Goal: Task Accomplishment & Management: Manage account settings

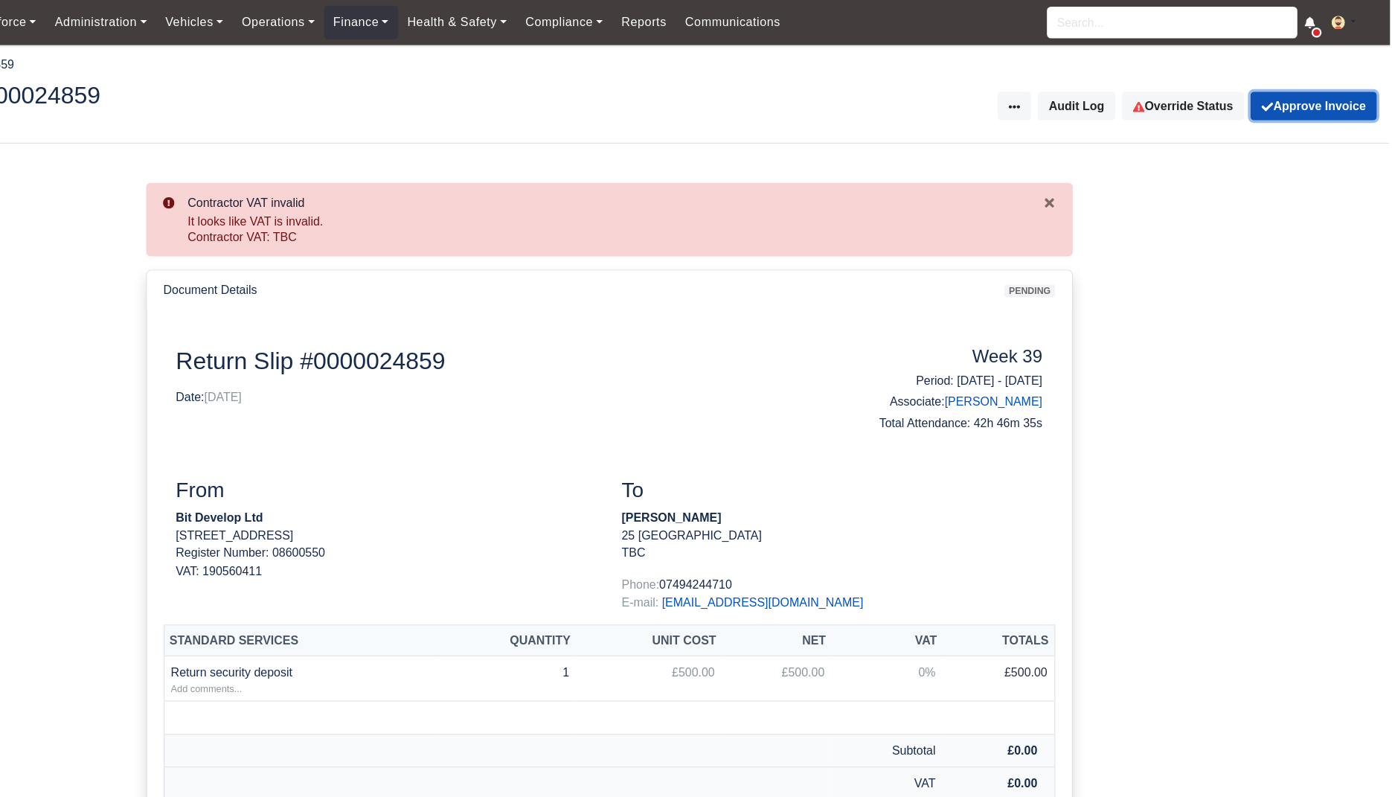
click at [1344, 98] on button "Approve Invoice" at bounding box center [1324, 94] width 112 height 25
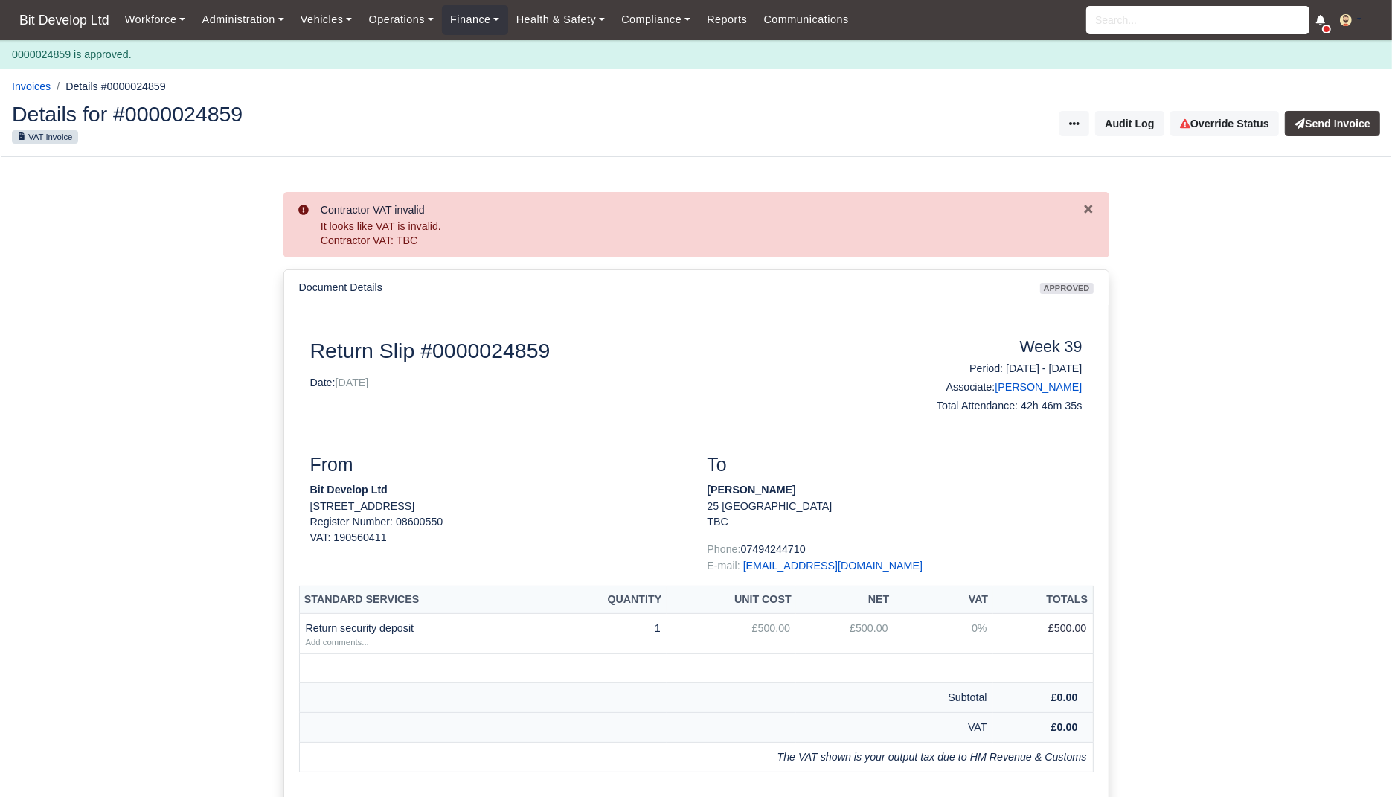
click at [1335, 115] on button "Send Invoice" at bounding box center [1332, 123] width 95 height 25
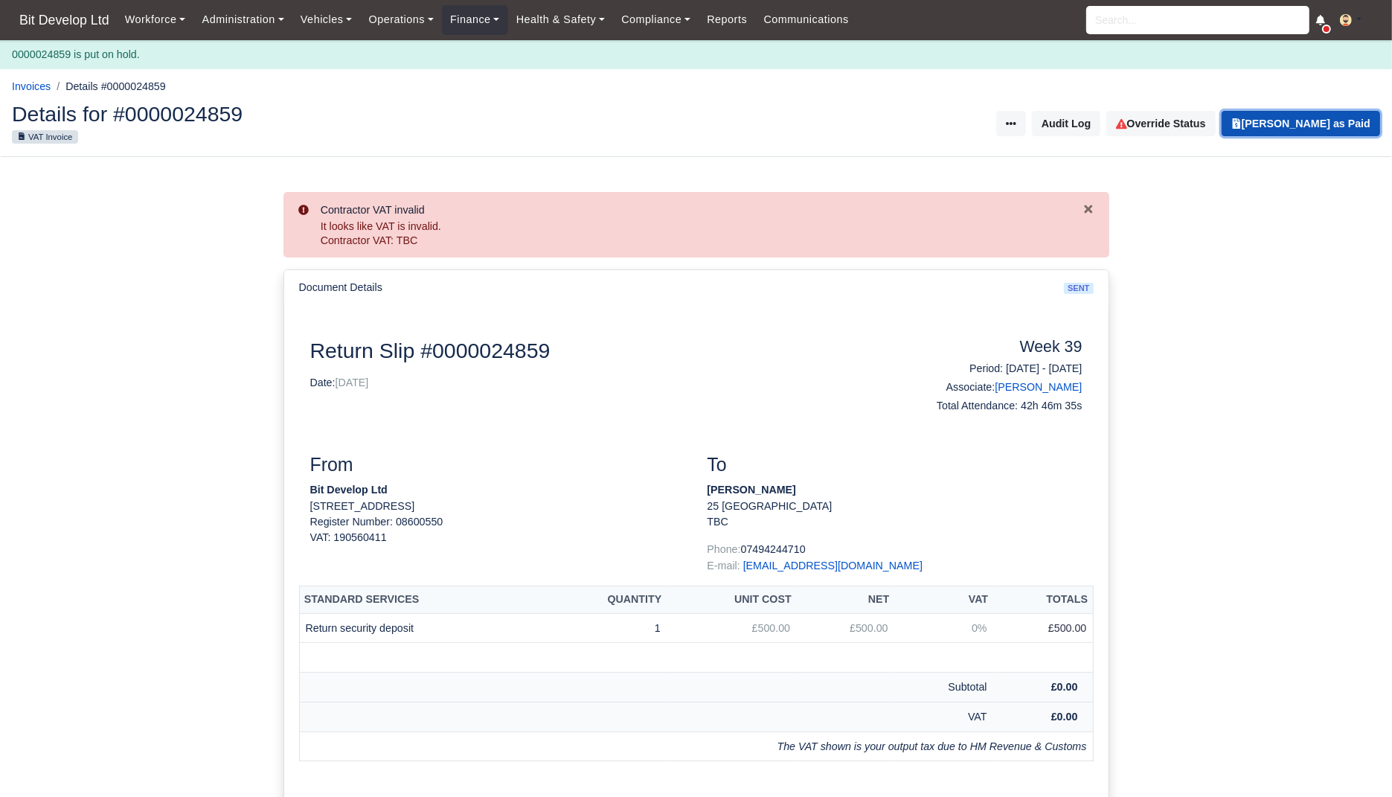
click at [1335, 129] on button "Mark Invoice as Paid" at bounding box center [1301, 123] width 158 height 25
click at [496, 20] on link "Finance" at bounding box center [475, 19] width 66 height 29
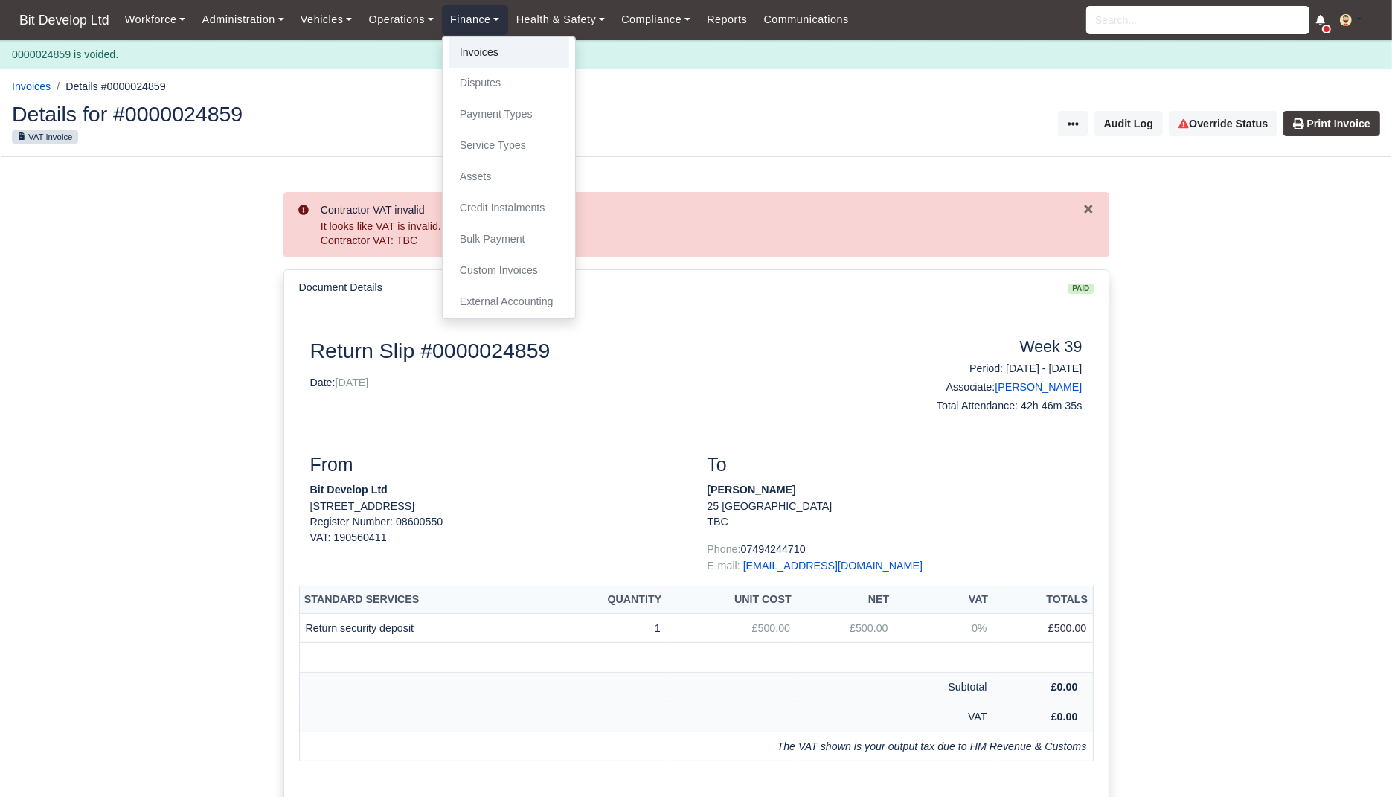
click at [504, 65] on link "Invoices" at bounding box center [509, 52] width 121 height 31
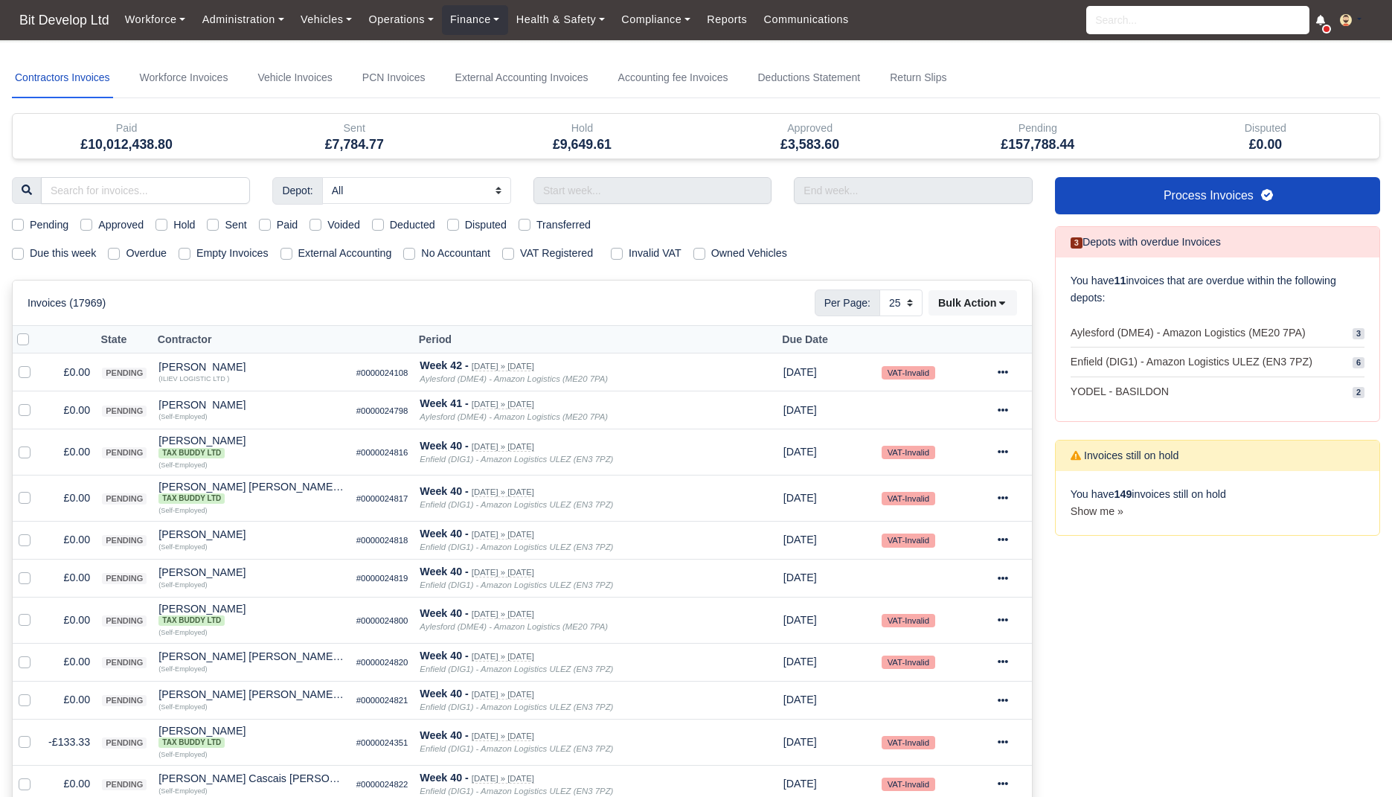
select select "25"
click at [68, 249] on label "Due this week" at bounding box center [63, 253] width 66 height 17
click at [24, 249] on input "Due this week" at bounding box center [18, 251] width 12 height 12
checkbox input "true"
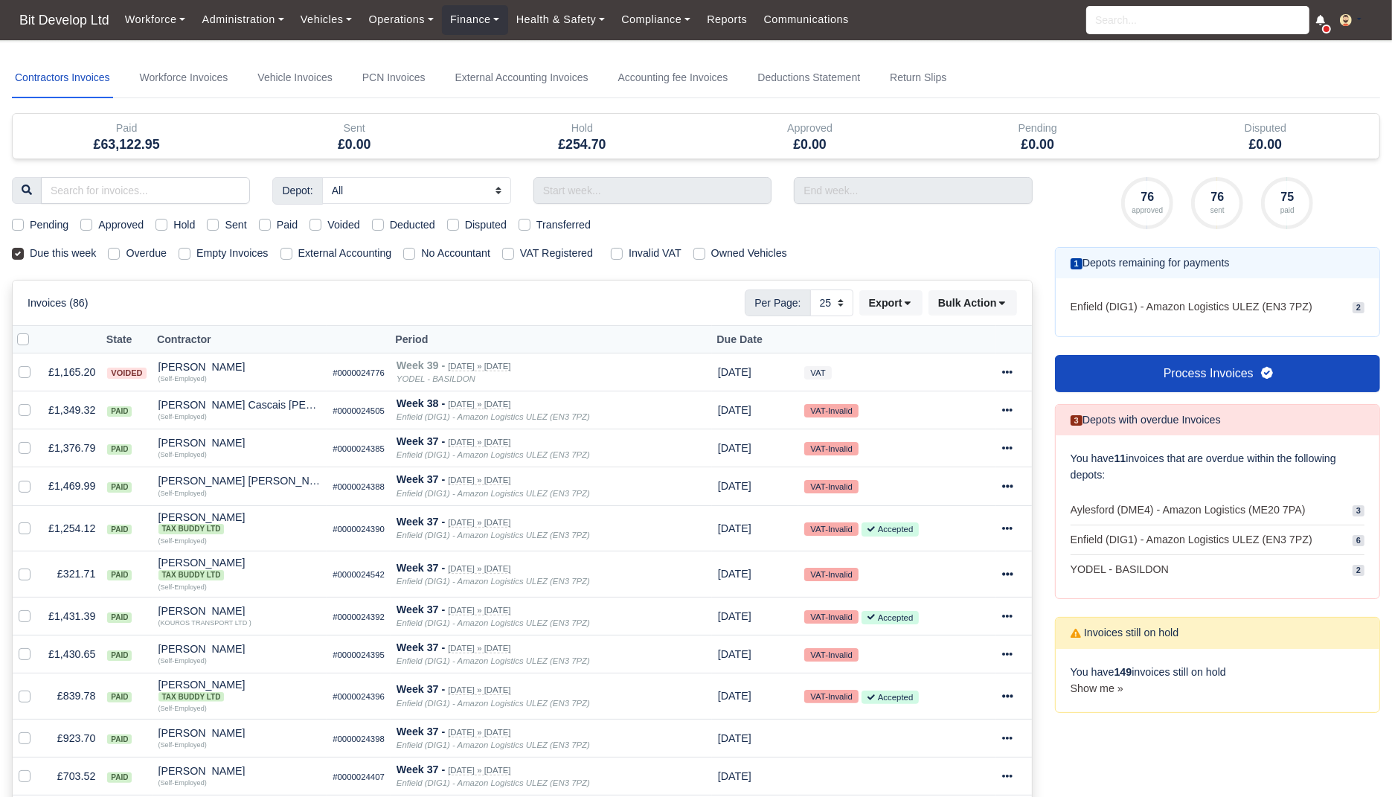
click at [240, 224] on label "Sent" at bounding box center [236, 224] width 22 height 17
click at [219, 224] on input "Sent" at bounding box center [213, 222] width 12 height 12
checkbox input "true"
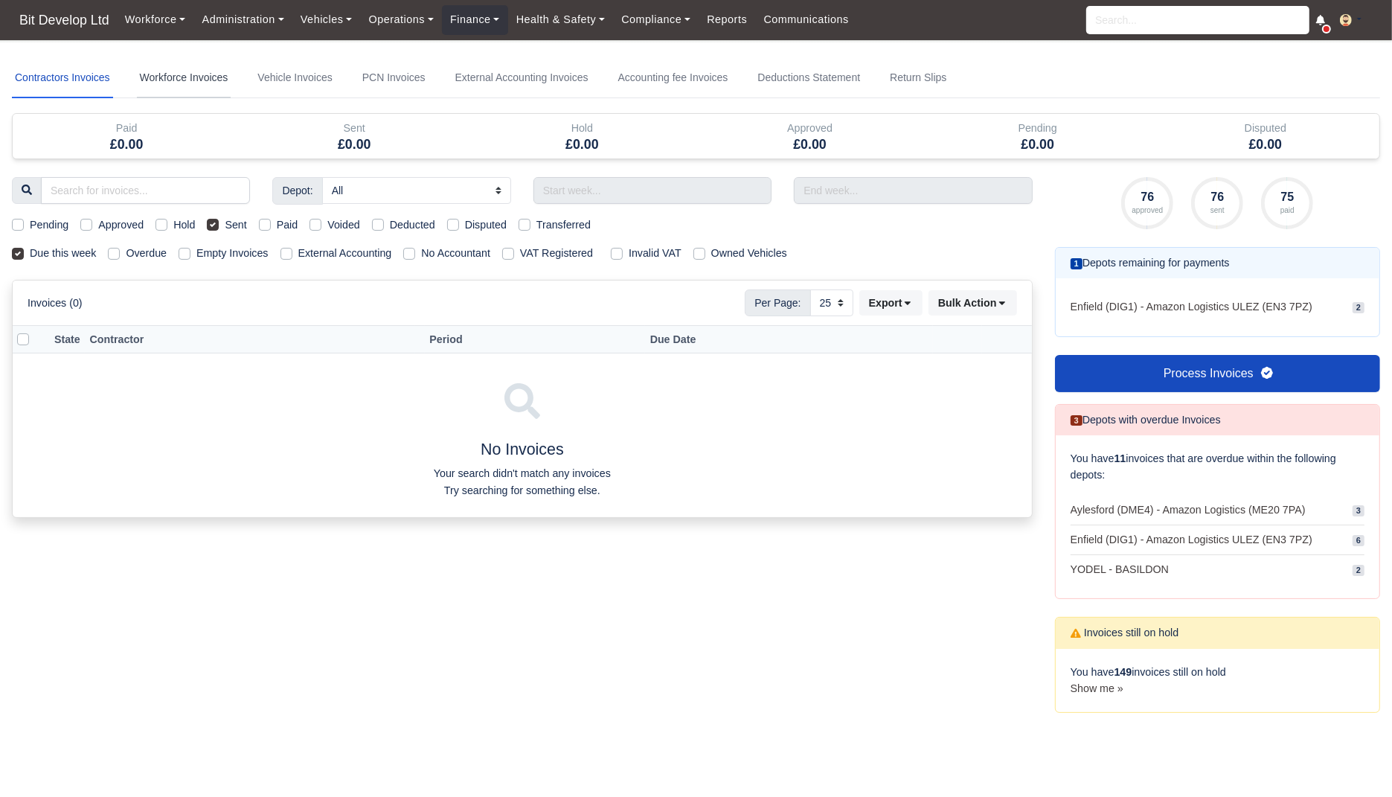
click at [215, 74] on link "Workforce Invoices" at bounding box center [184, 78] width 94 height 40
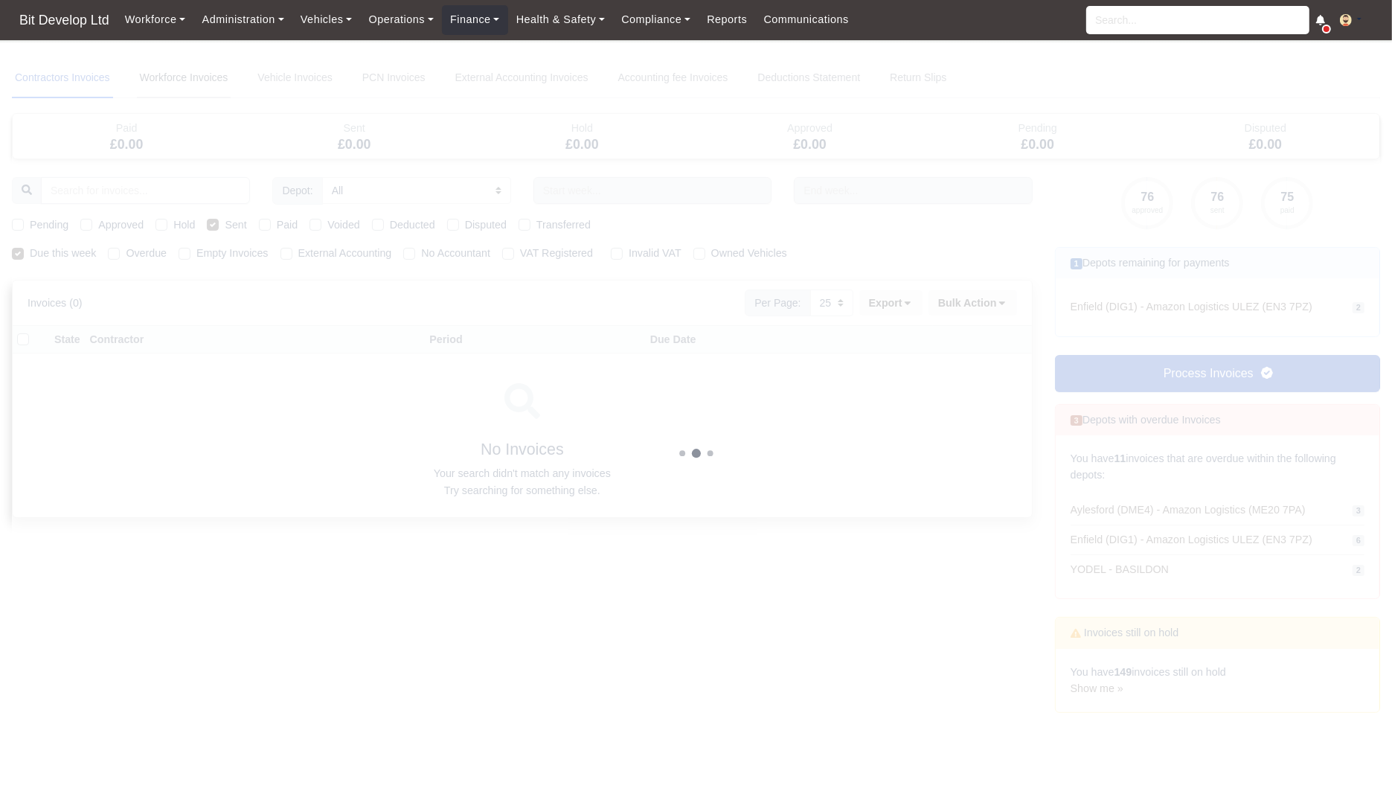
select select
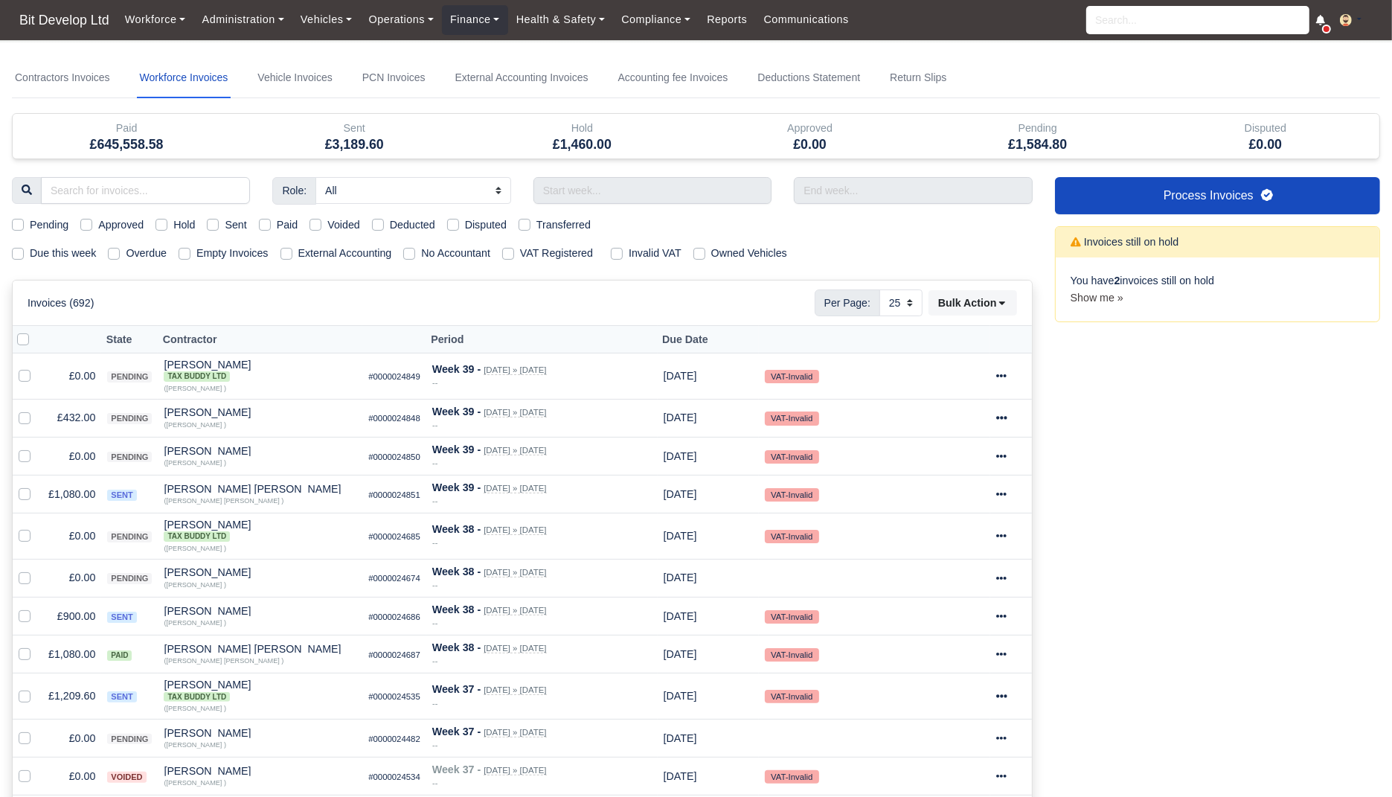
click at [77, 252] on label "Due this week" at bounding box center [63, 253] width 66 height 17
click at [24, 252] on input "Due this week" at bounding box center [18, 251] width 12 height 12
checkbox input "true"
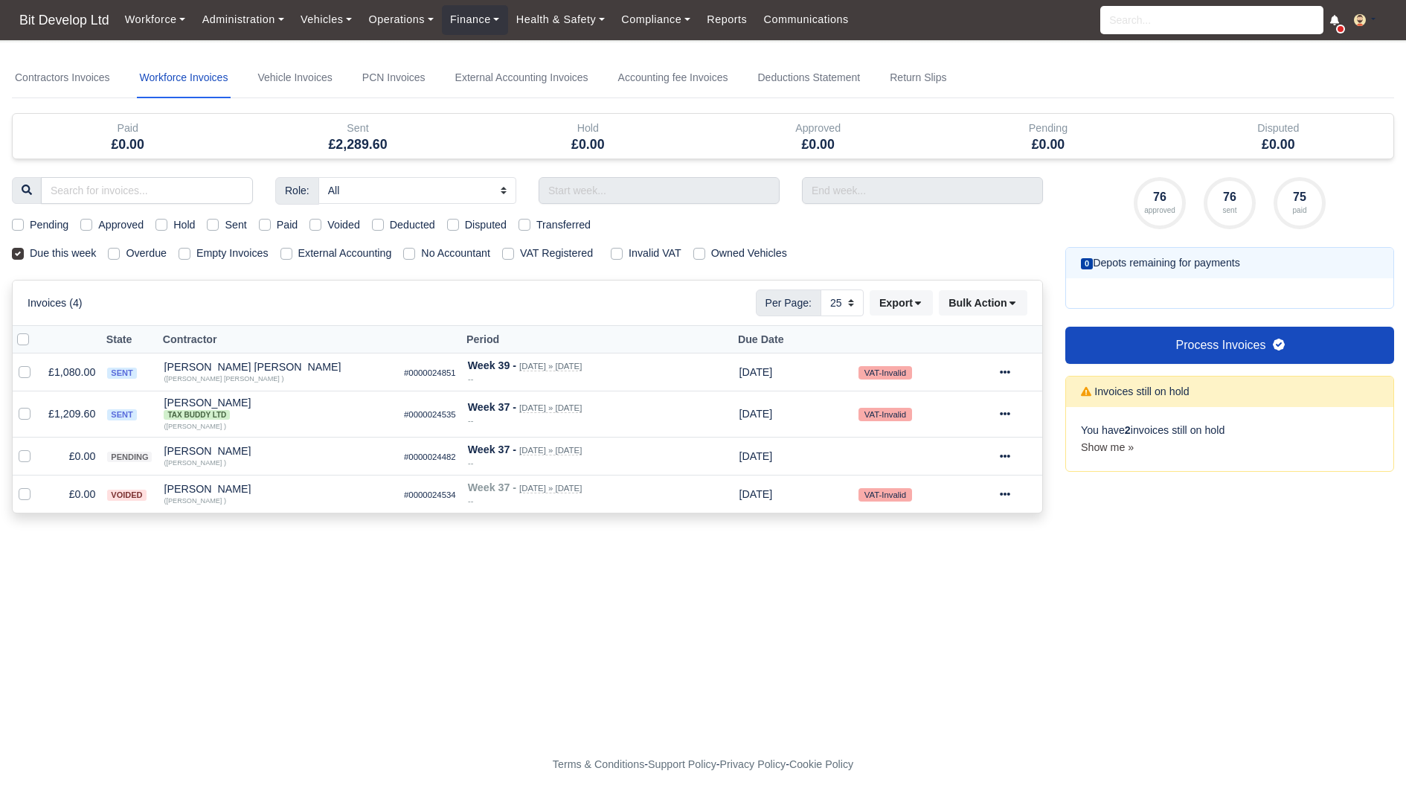
click at [225, 222] on div "Sent" at bounding box center [226, 224] width 39 height 17
click at [234, 222] on label "Sent" at bounding box center [236, 224] width 22 height 17
click at [219, 222] on input "Sent" at bounding box center [213, 222] width 12 height 12
checkbox input "true"
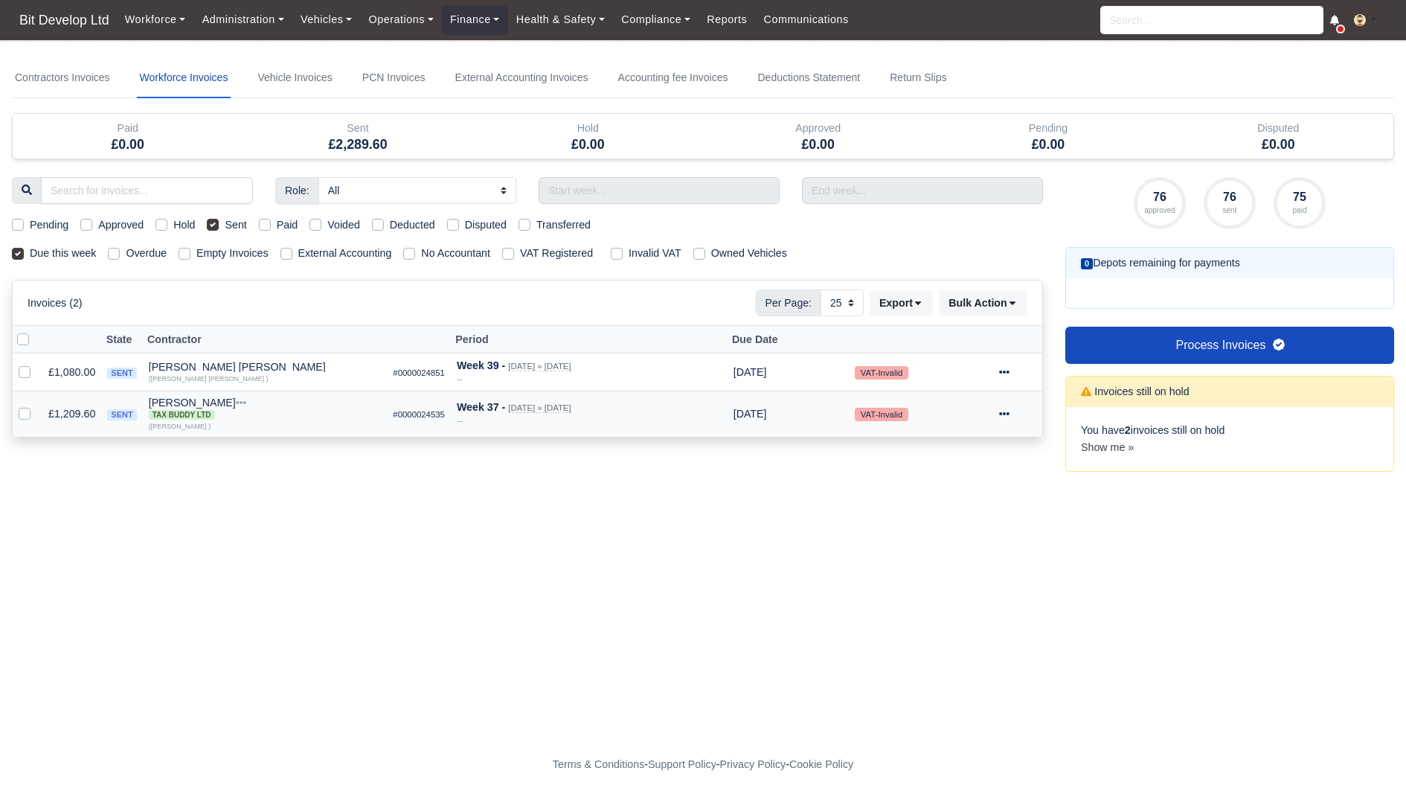
click at [65, 413] on td "£1,209.60" at bounding box center [71, 413] width 59 height 45
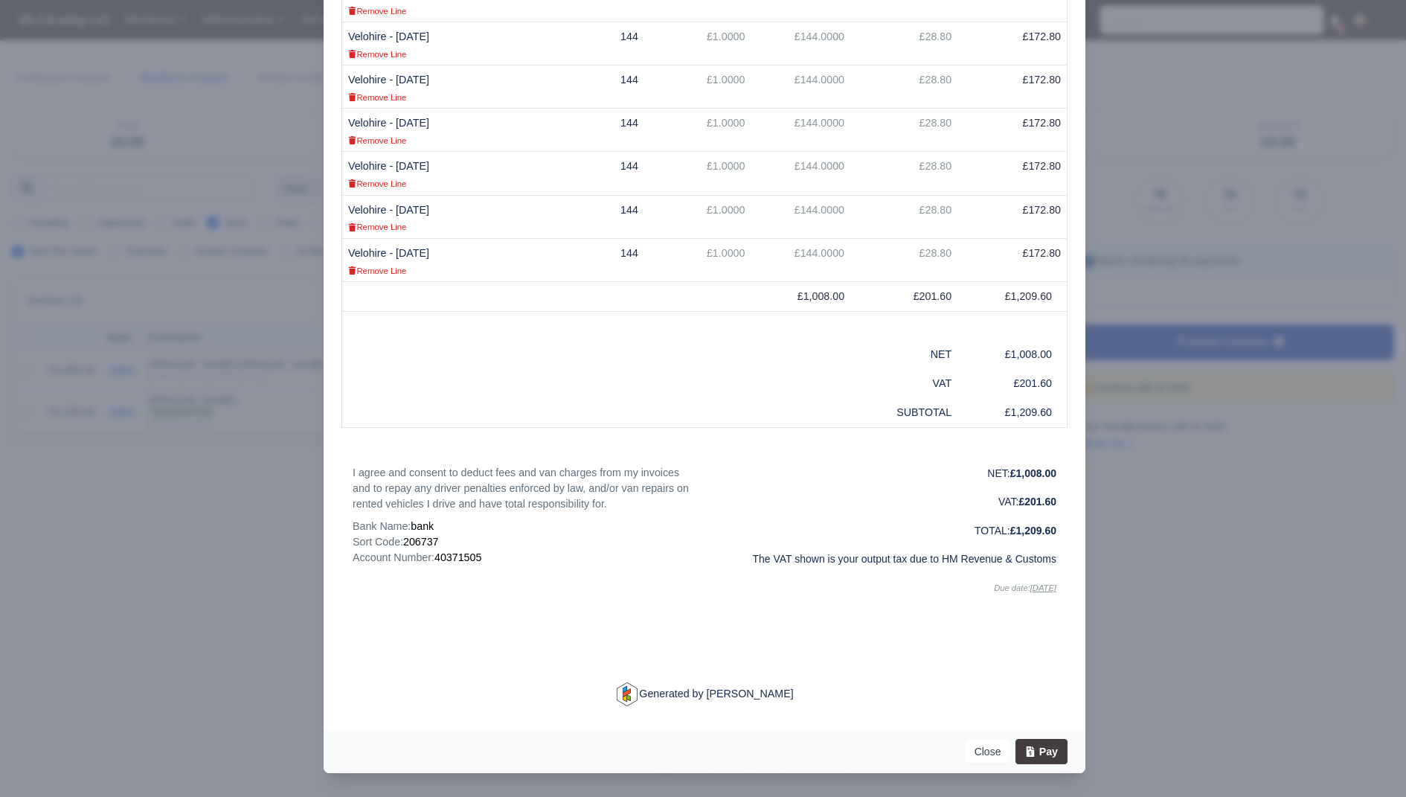
scroll to position [399, 0]
click at [150, 510] on div at bounding box center [703, 398] width 1406 height 797
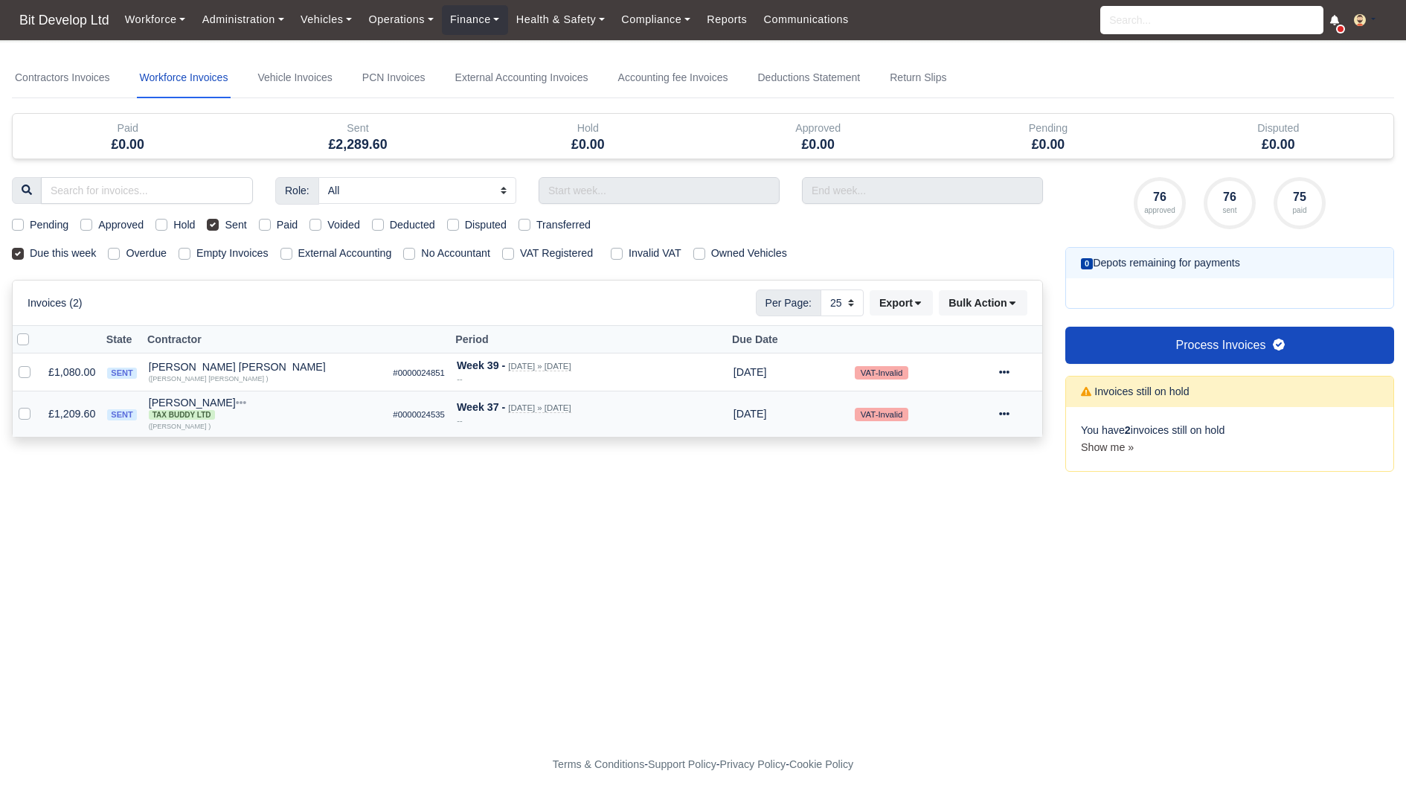
click at [36, 405] on label at bounding box center [36, 405] width 0 height 0
click at [30, 412] on input "checkbox" at bounding box center [25, 411] width 12 height 12
checkbox input "true"
click at [36, 364] on label at bounding box center [36, 364] width 0 height 0
click at [26, 368] on input "checkbox" at bounding box center [25, 370] width 12 height 12
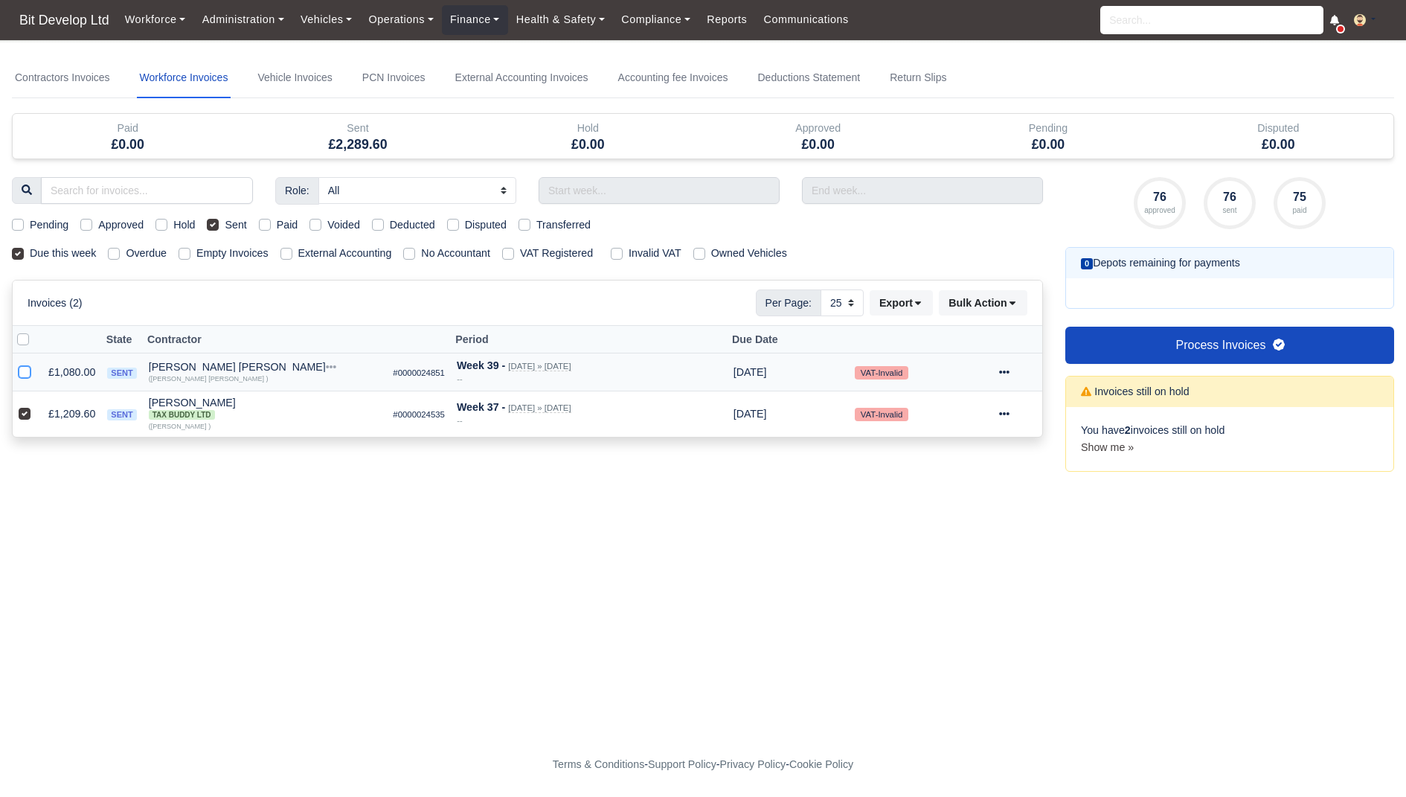
checkbox input "true"
click at [80, 373] on td "£1,080.00" at bounding box center [71, 372] width 59 height 38
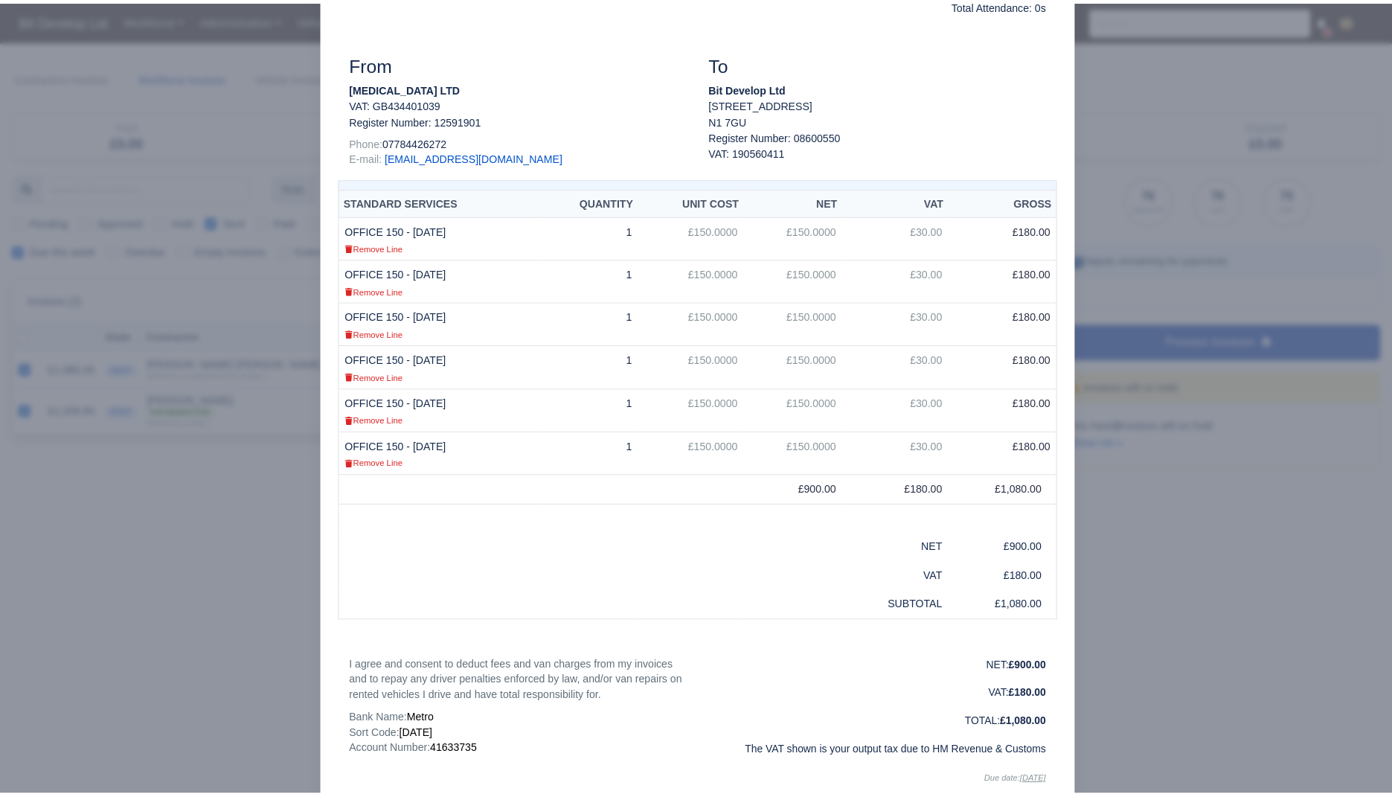
scroll to position [374, 0]
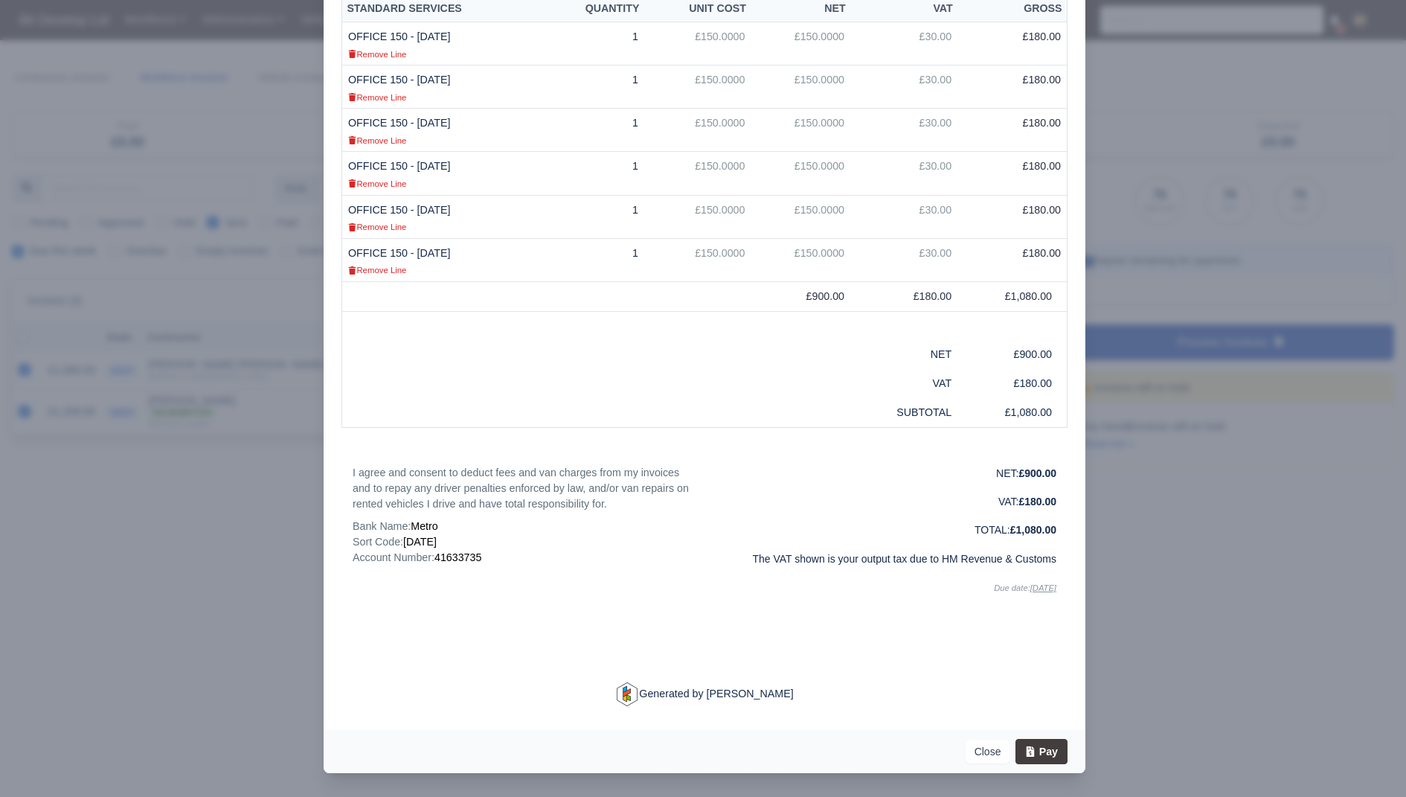
click at [260, 603] on div at bounding box center [703, 398] width 1406 height 797
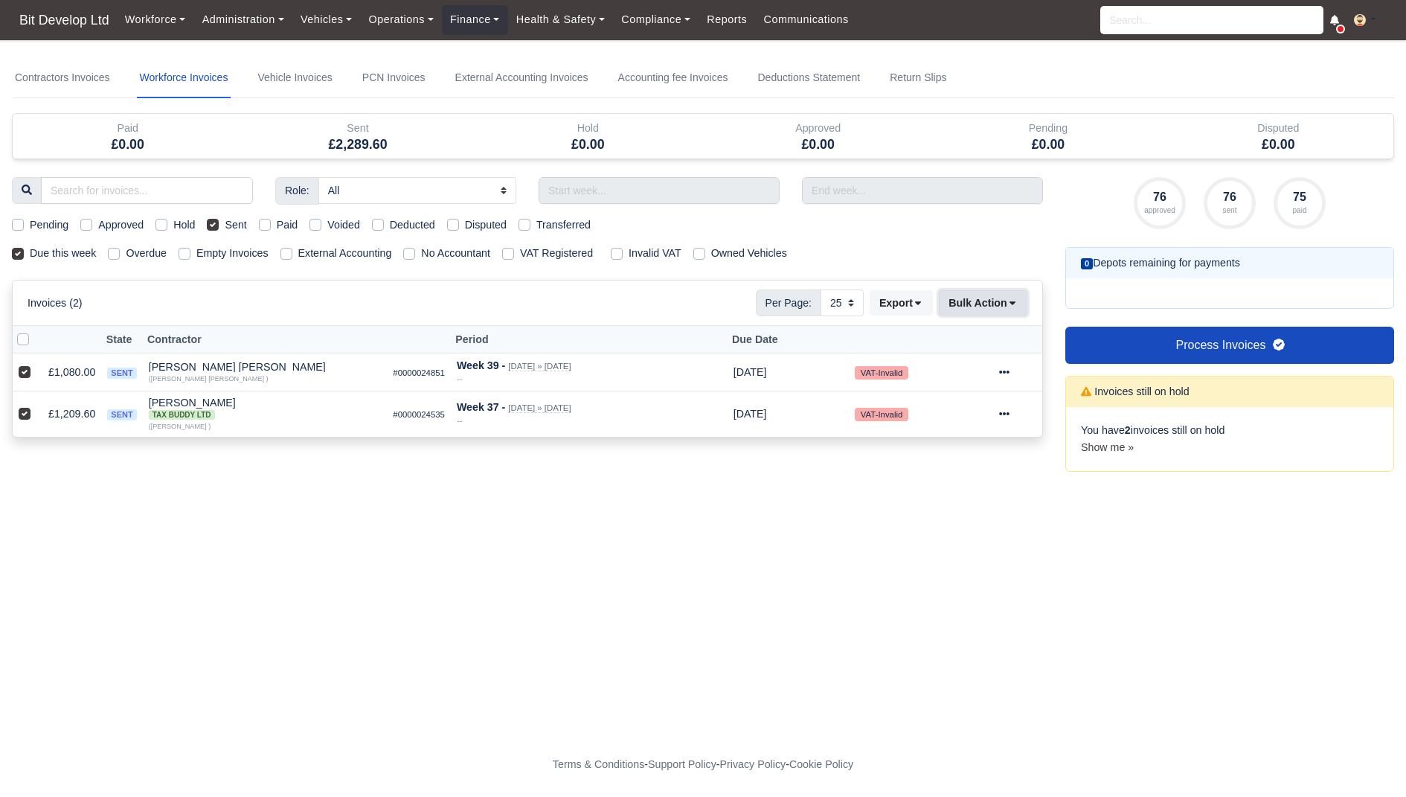
click at [1002, 298] on button "Bulk Action" at bounding box center [983, 302] width 89 height 25
click at [946, 444] on div "Pay" at bounding box center [962, 443] width 132 height 23
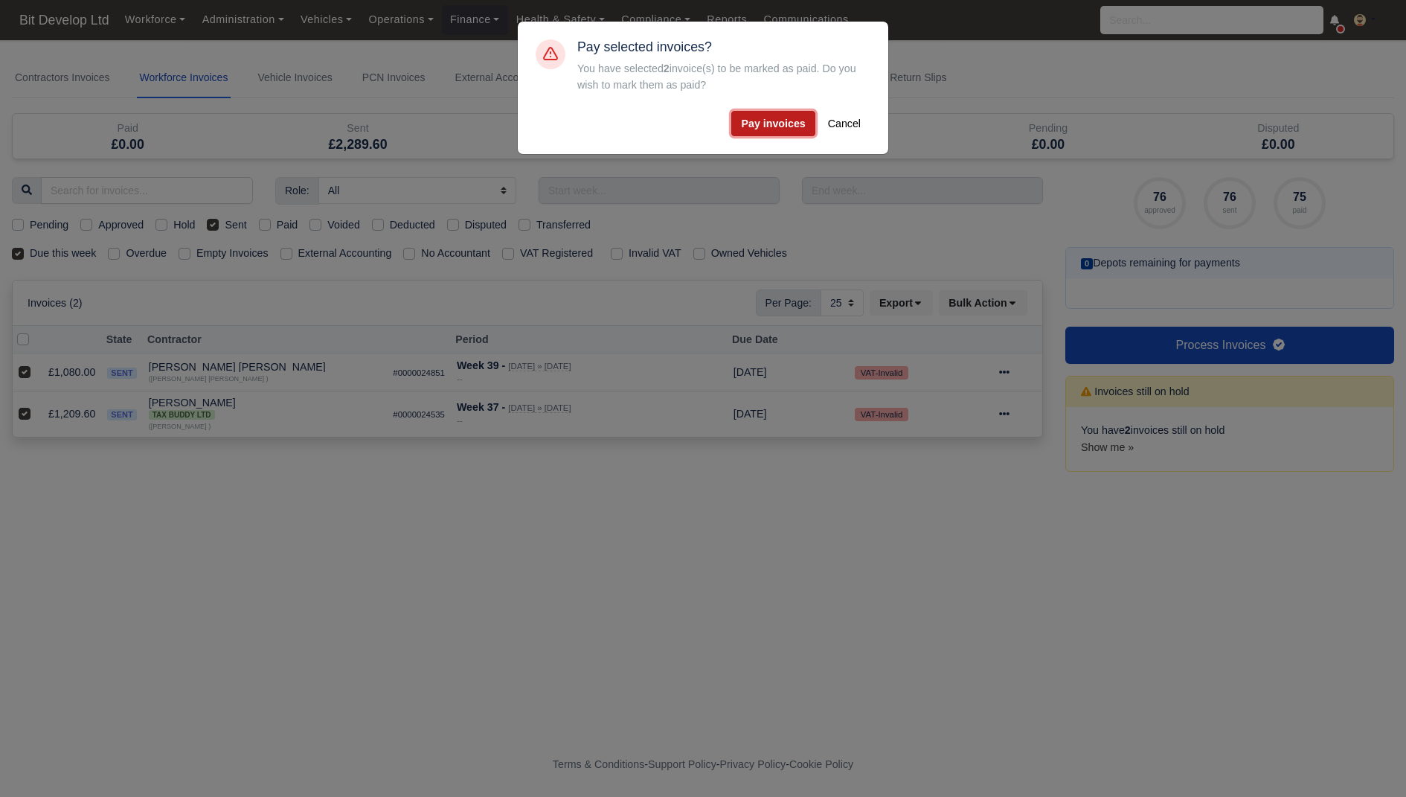
click at [775, 119] on button "Pay invoices" at bounding box center [772, 123] width 83 height 25
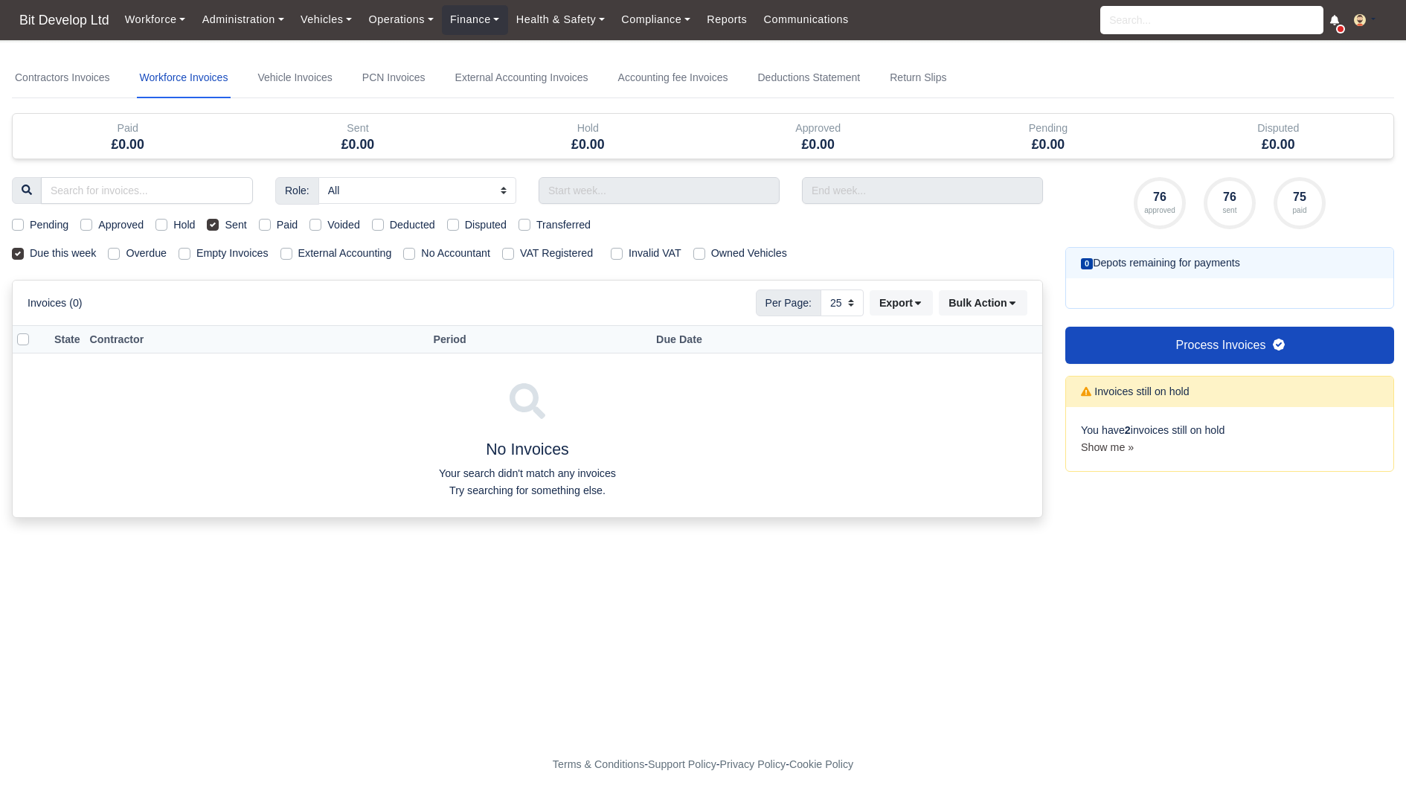
click at [226, 222] on div "Sent" at bounding box center [226, 224] width 39 height 17
click at [89, 62] on link "Contractors Invoices" at bounding box center [62, 78] width 101 height 40
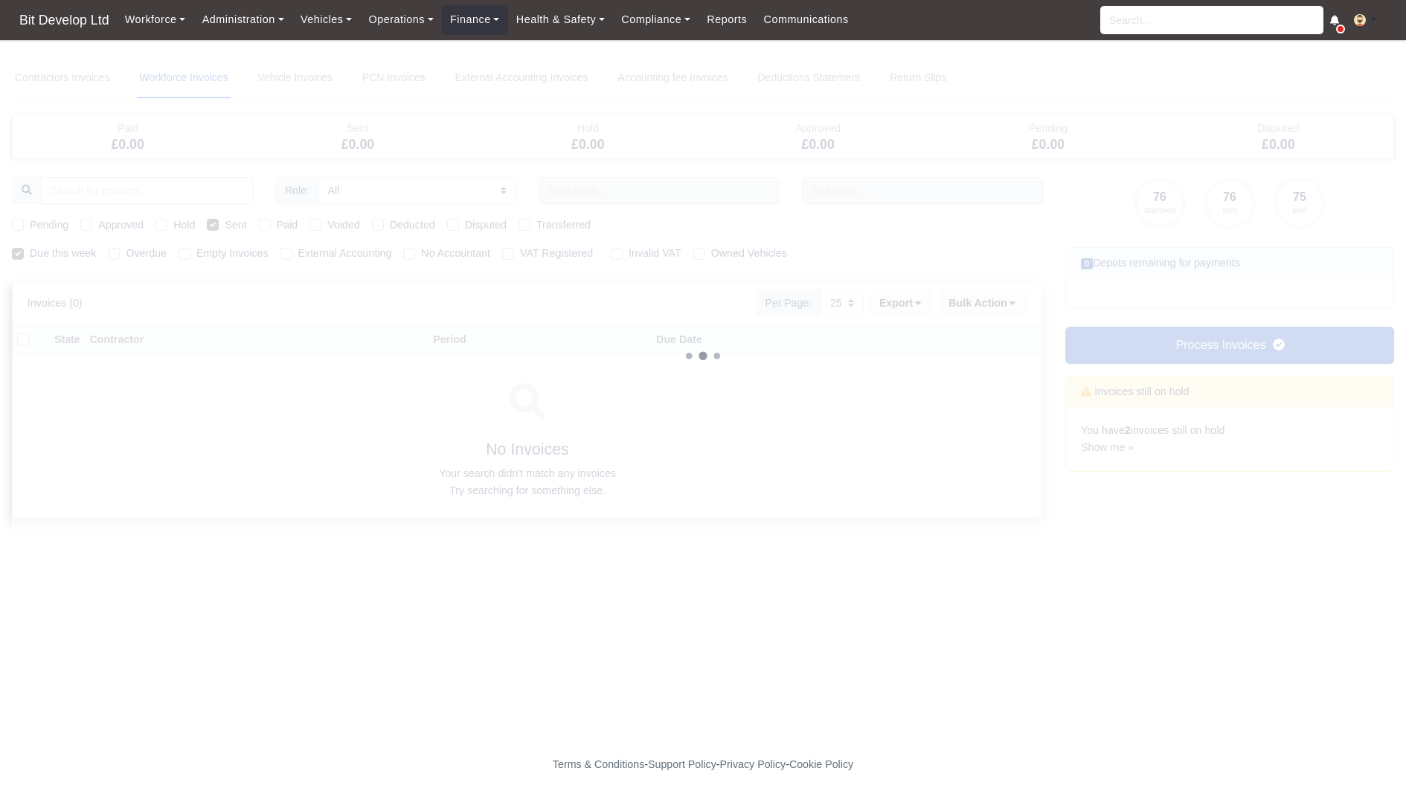
select select
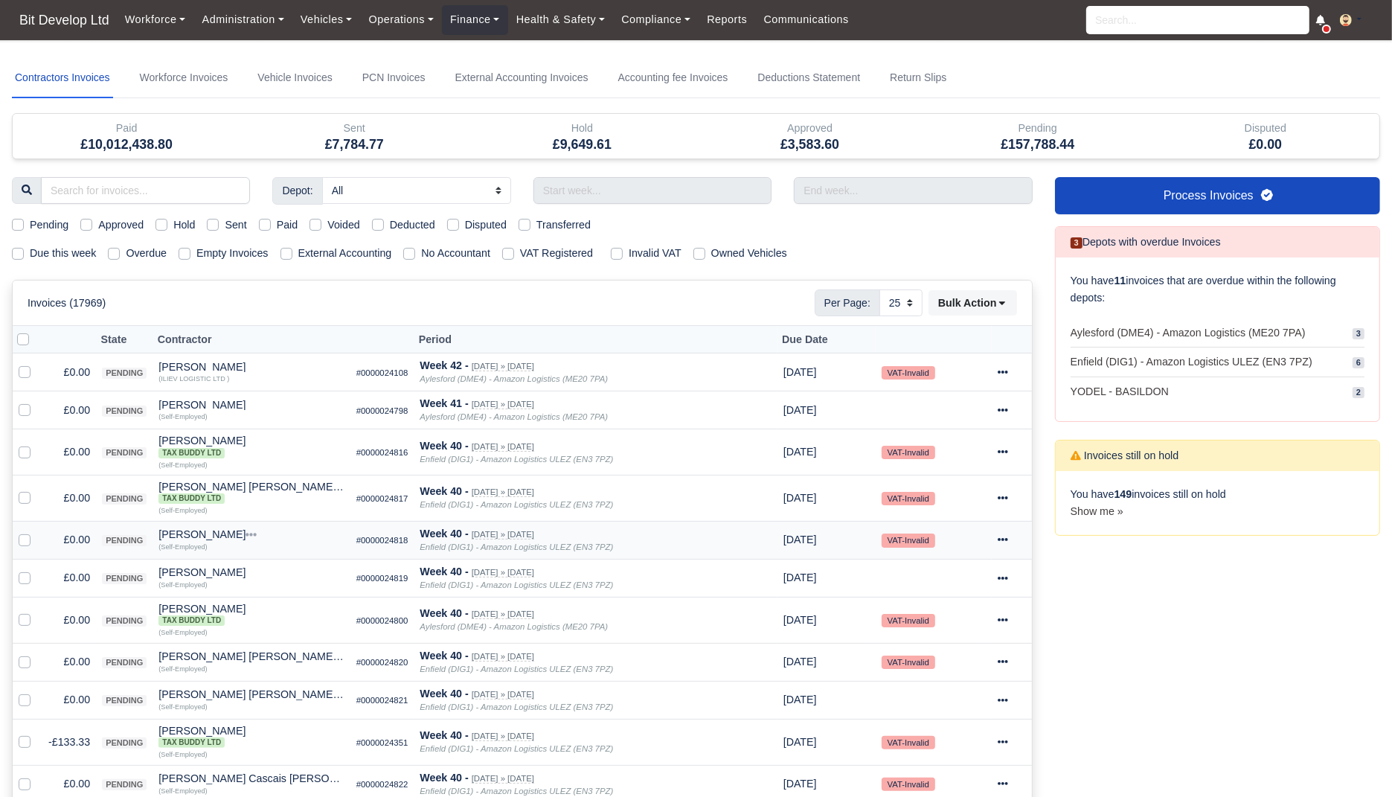
scroll to position [6, 0]
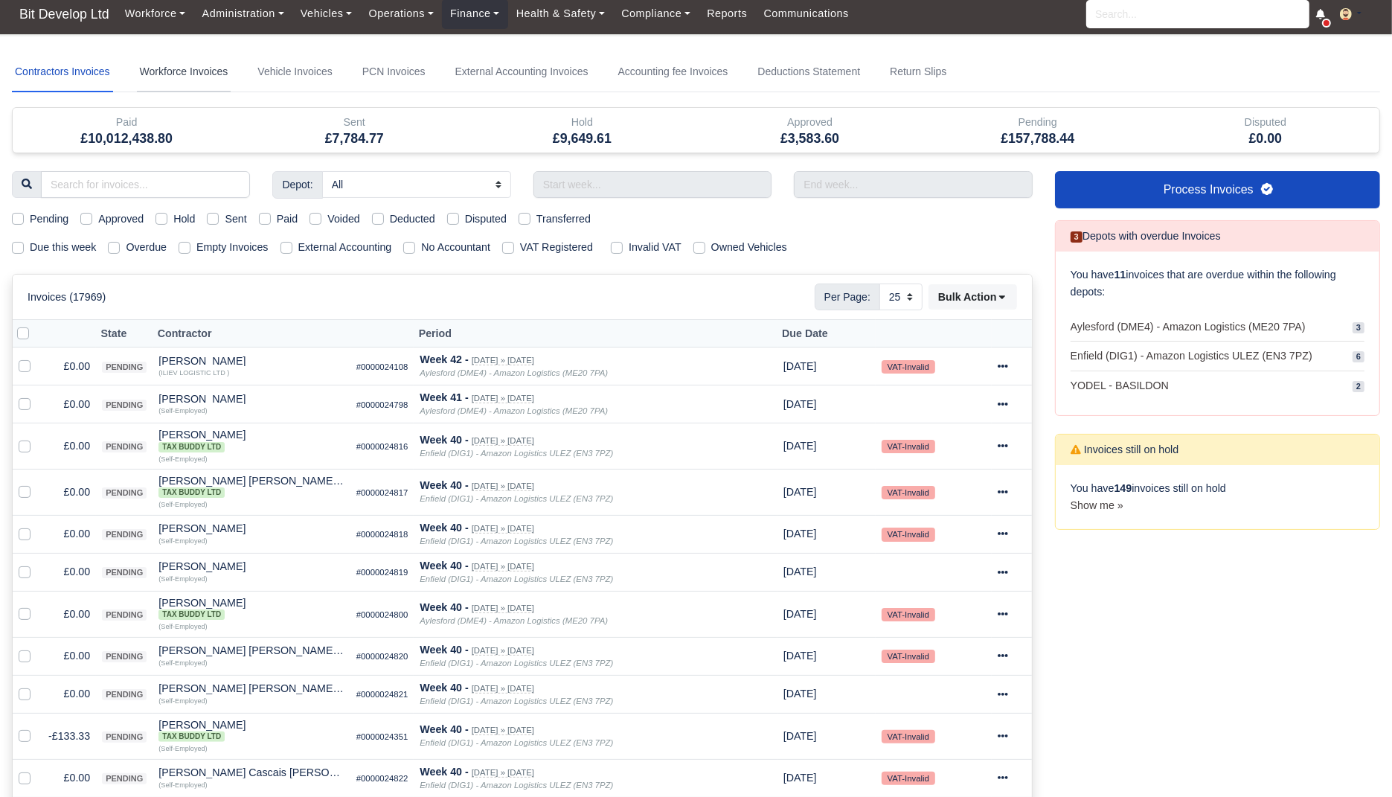
click at [183, 81] on link "Workforce Invoices" at bounding box center [184, 72] width 94 height 40
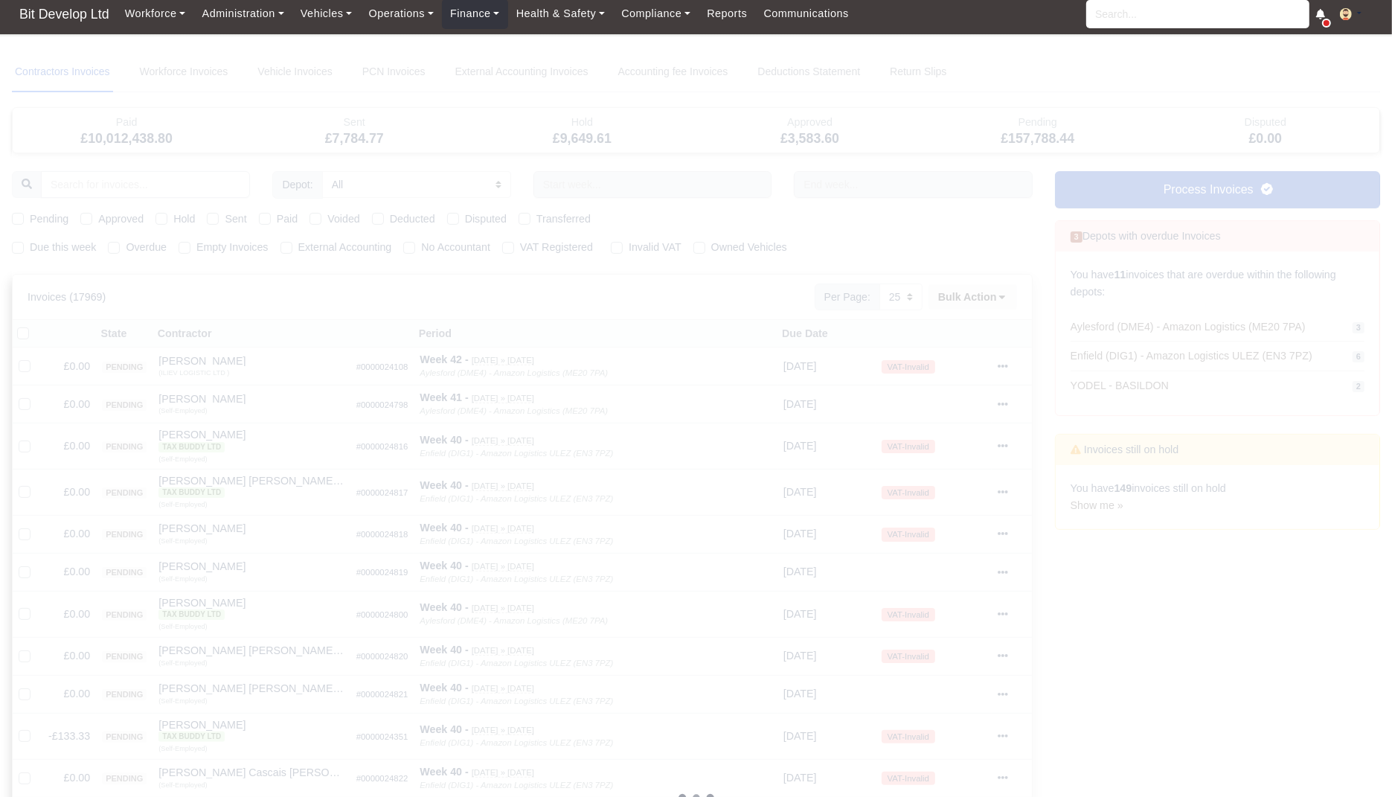
select select
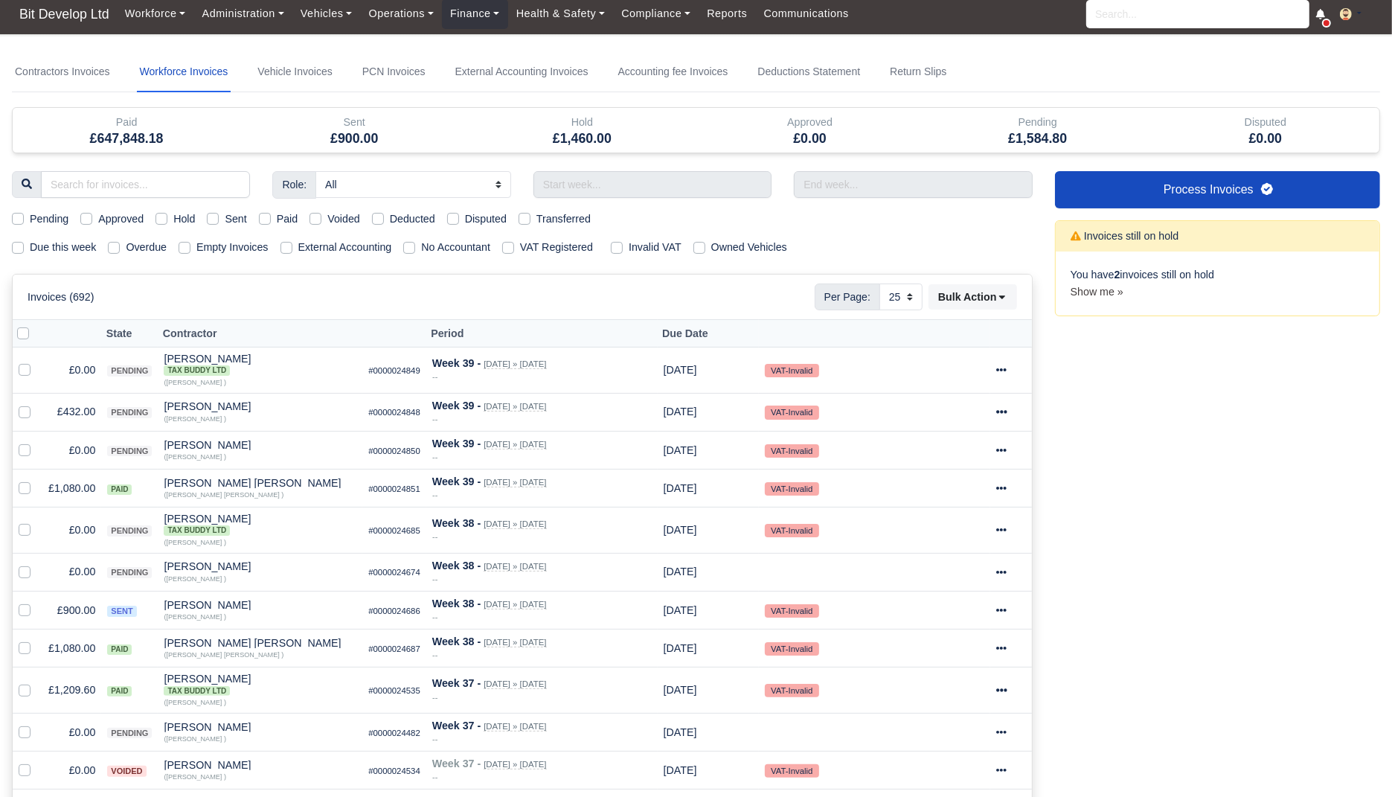
click at [62, 212] on label "Pending" at bounding box center [49, 219] width 39 height 17
click at [24, 212] on input "Pending" at bounding box center [18, 217] width 12 height 12
checkbox input "true"
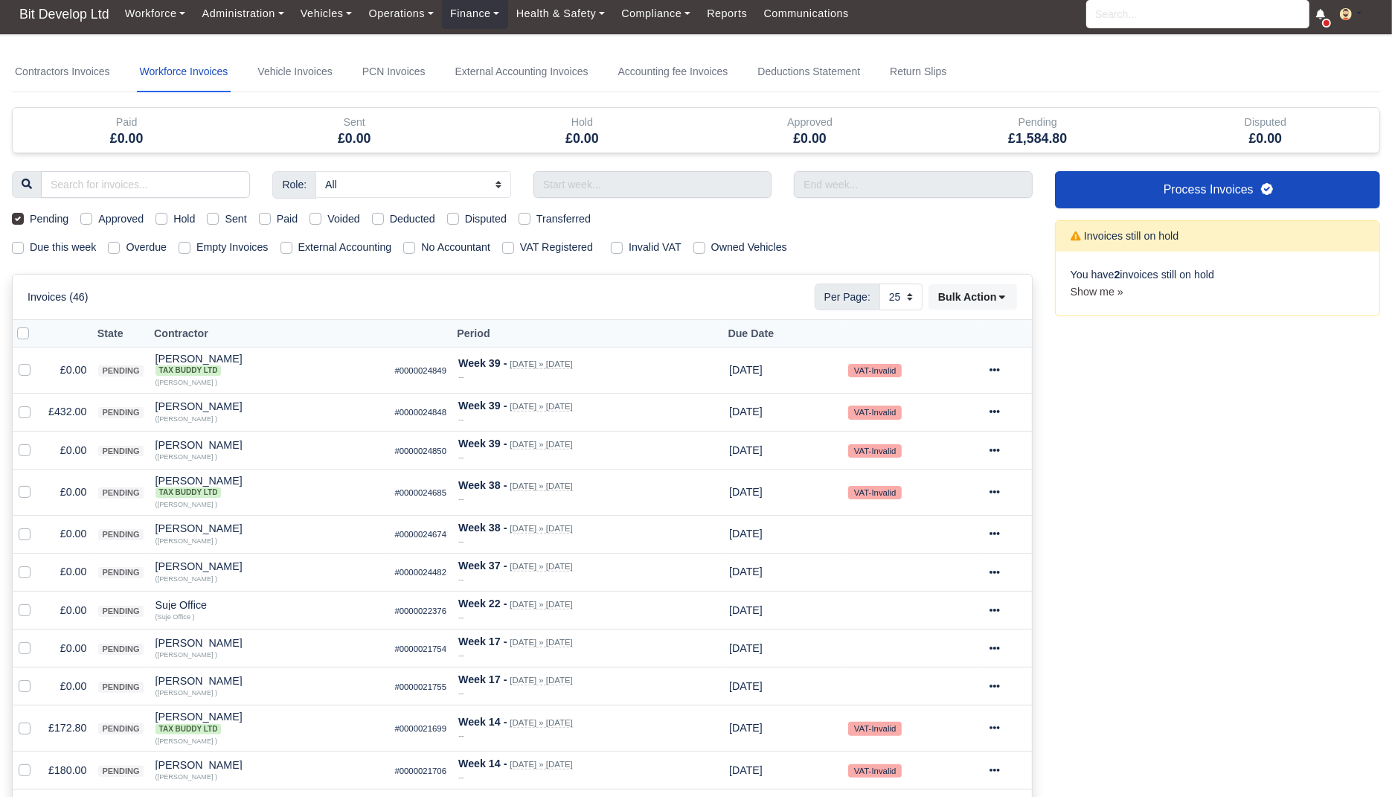
click at [62, 212] on label "Pending" at bounding box center [49, 219] width 39 height 17
click at [24, 212] on input "Pending" at bounding box center [18, 217] width 12 height 12
checkbox input "false"
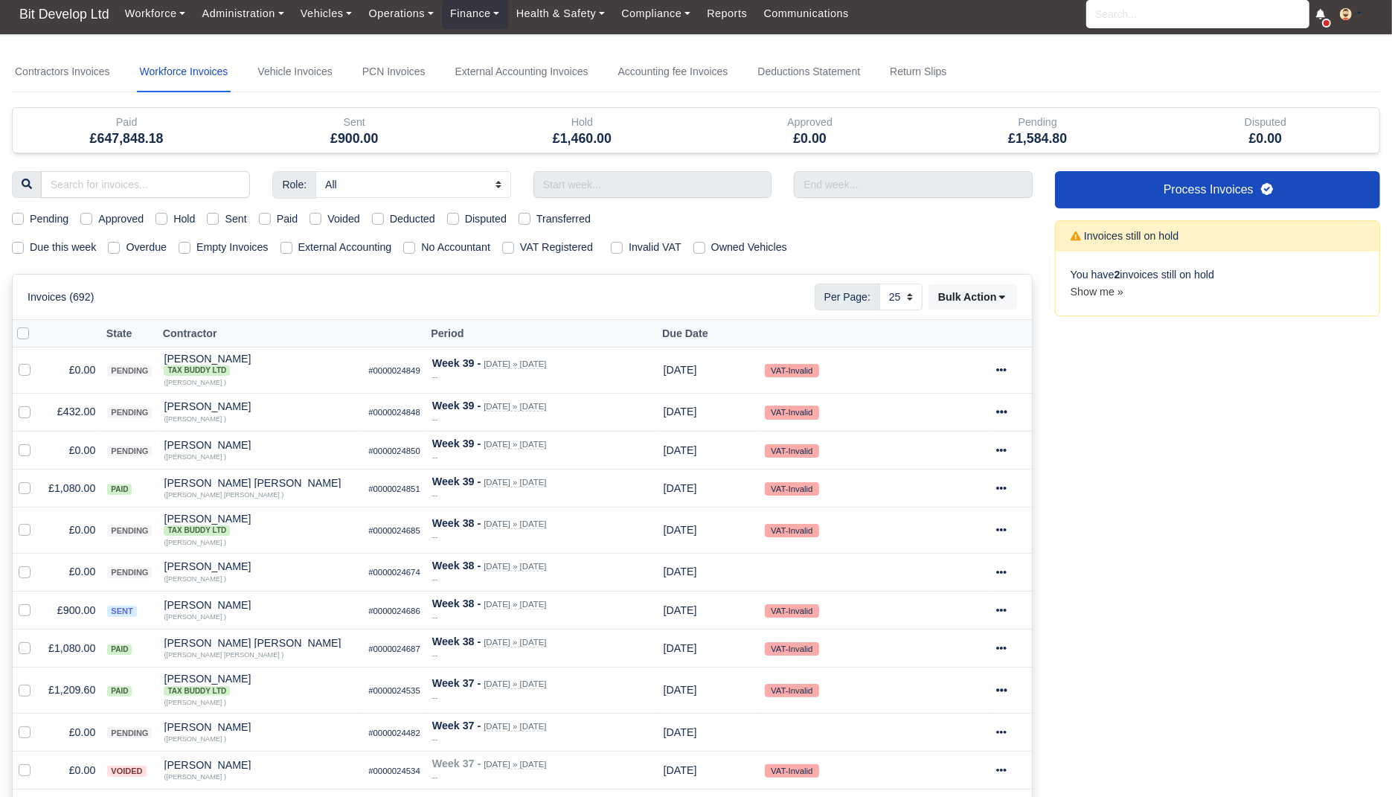
click at [90, 248] on label "Due this week" at bounding box center [63, 247] width 66 height 17
click at [24, 248] on input "Due this week" at bounding box center [18, 245] width 12 height 12
checkbox input "true"
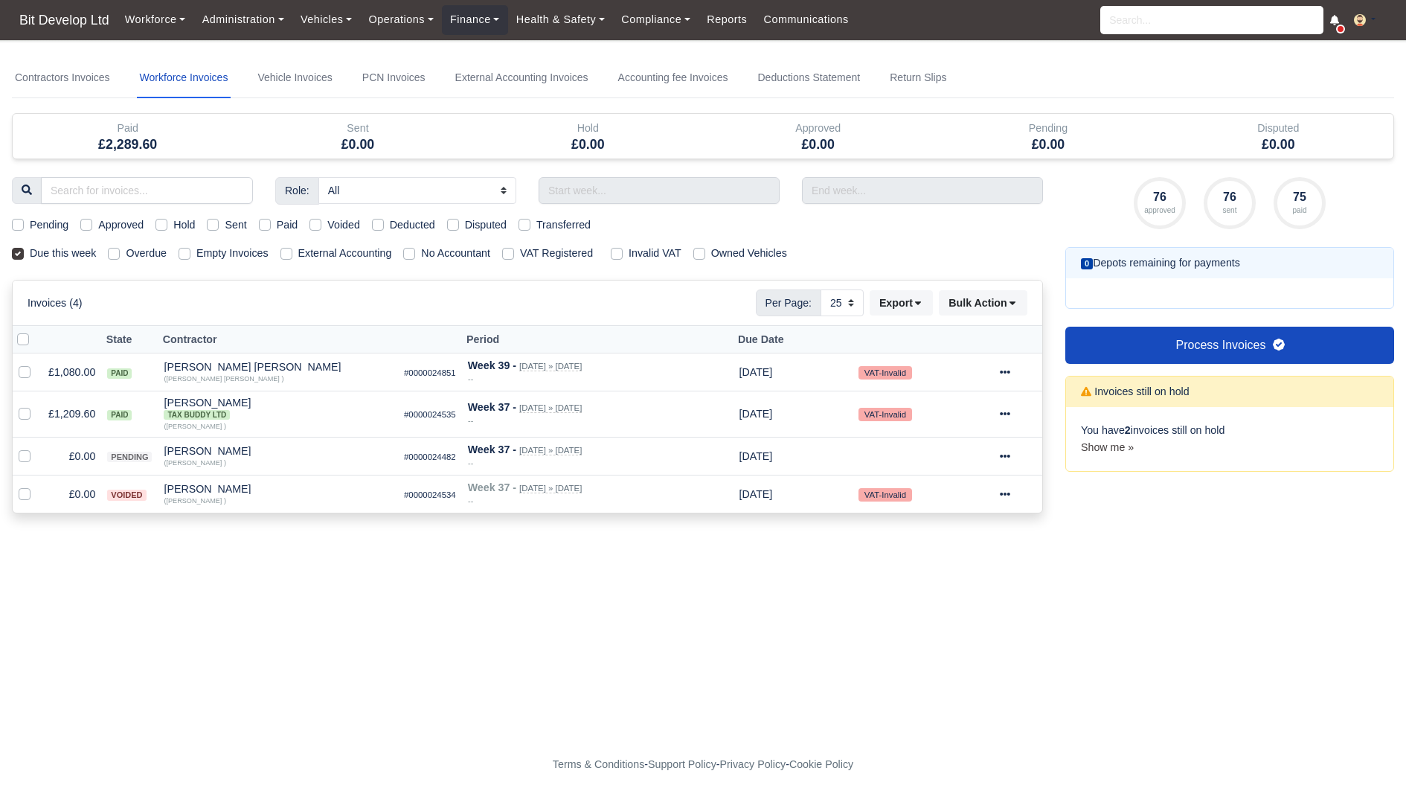
click at [244, 219] on label "Sent" at bounding box center [236, 224] width 22 height 17
click at [219, 219] on input "Sent" at bounding box center [213, 222] width 12 height 12
checkbox input "true"
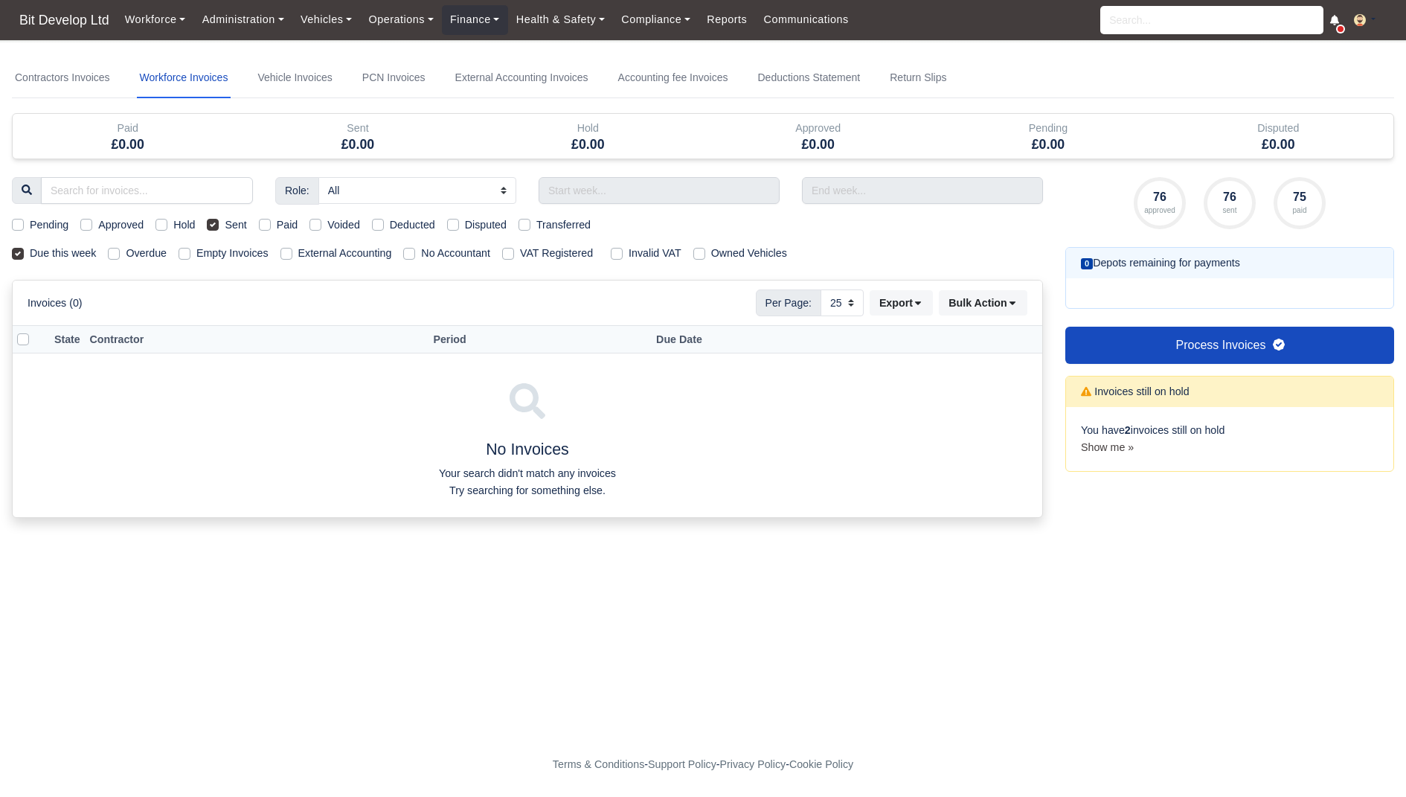
click at [244, 219] on label "Sent" at bounding box center [236, 224] width 22 height 17
click at [219, 219] on input "Sent" at bounding box center [213, 222] width 12 height 12
checkbox input "false"
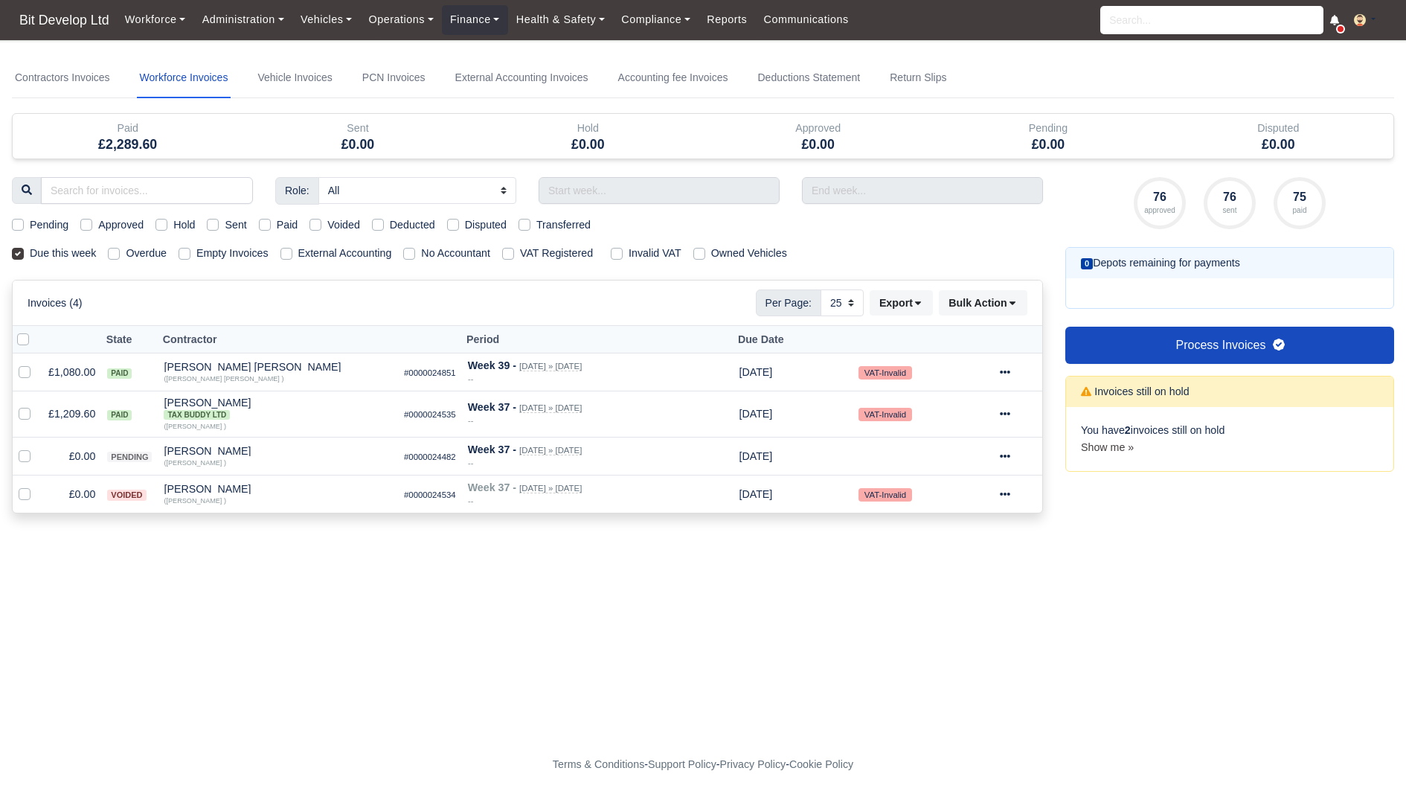
click at [74, 246] on label "Due this week" at bounding box center [63, 253] width 66 height 17
click at [24, 246] on input "Due this week" at bounding box center [18, 251] width 12 height 12
checkbox input "false"
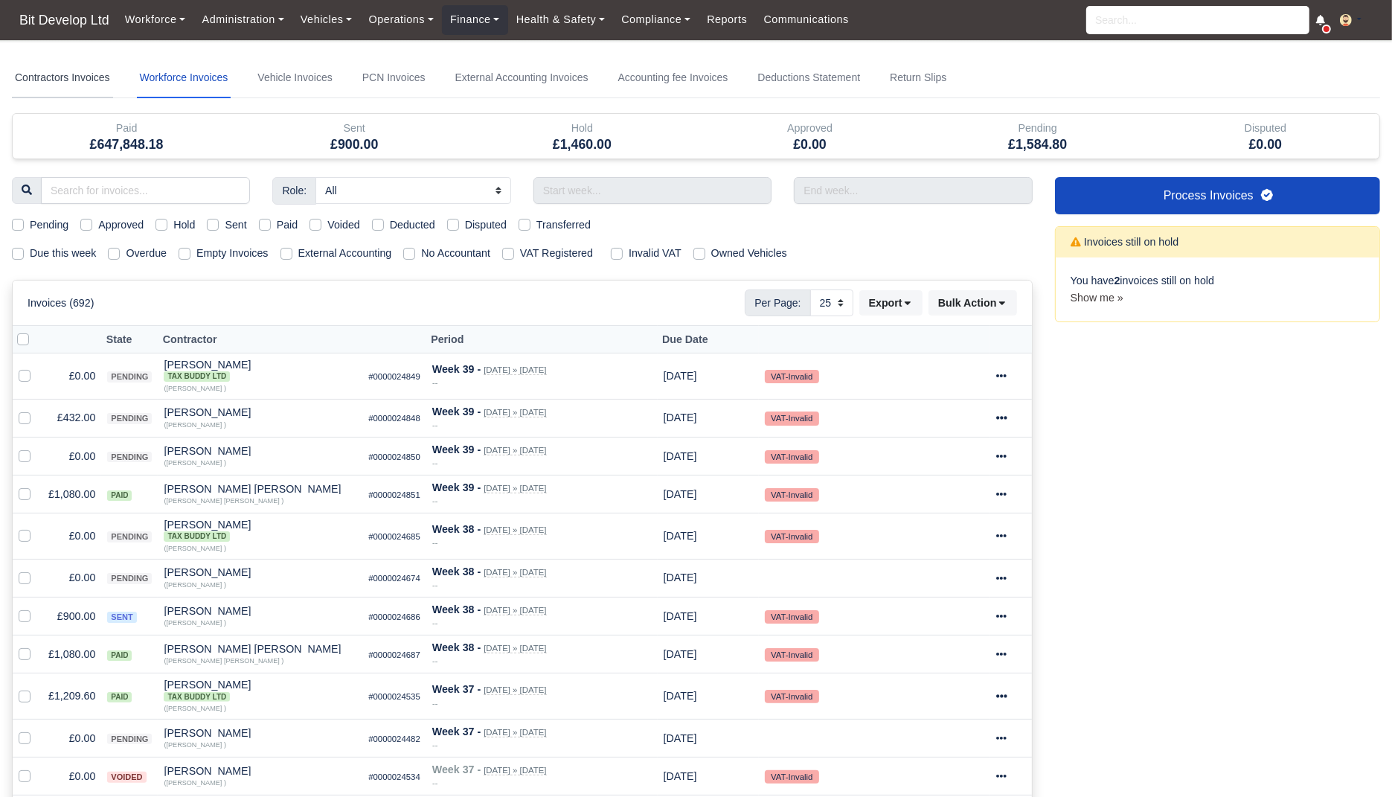
click at [76, 69] on link "Contractors Invoices" at bounding box center [62, 78] width 101 height 40
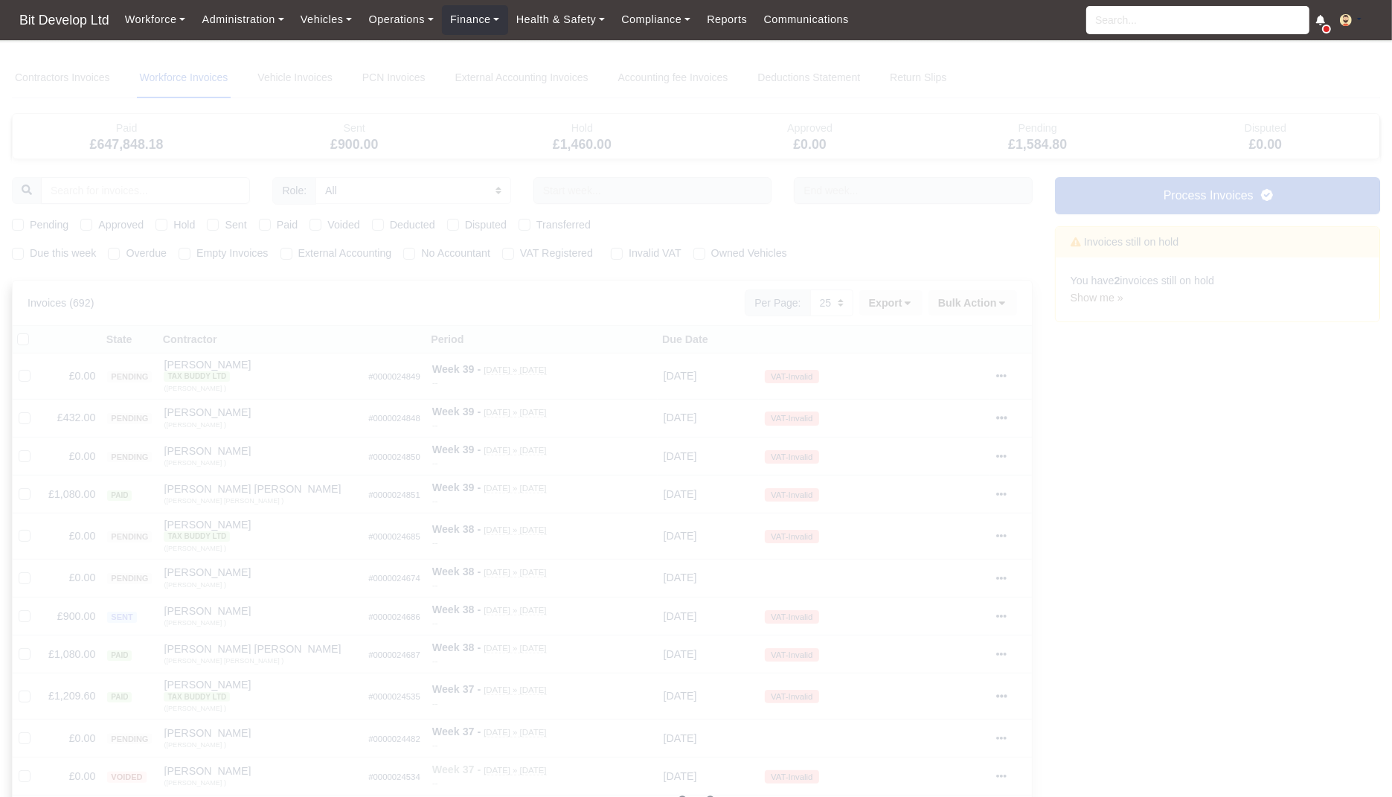
select select
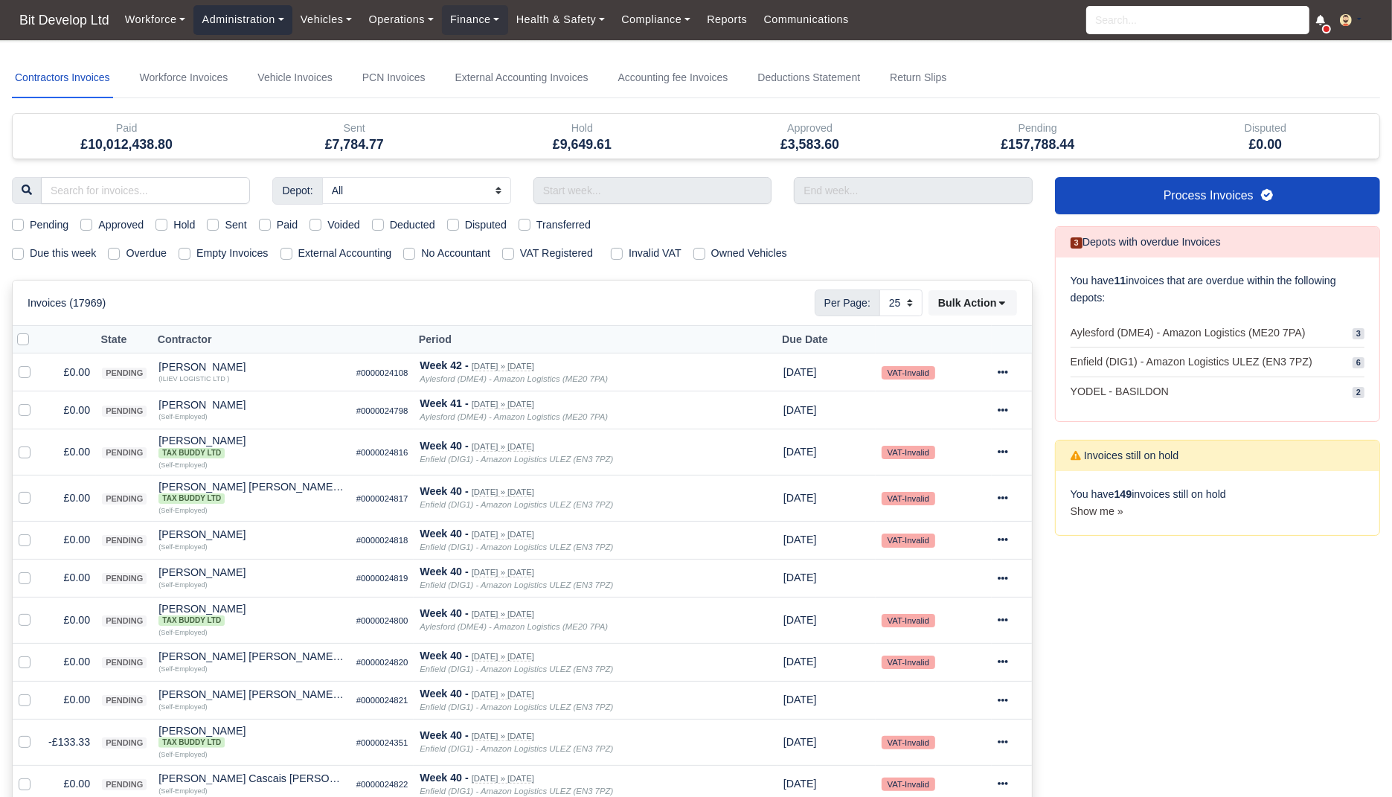
click at [272, 16] on link "Administration" at bounding box center [242, 19] width 98 height 29
